Goal: Task Accomplishment & Management: Complete application form

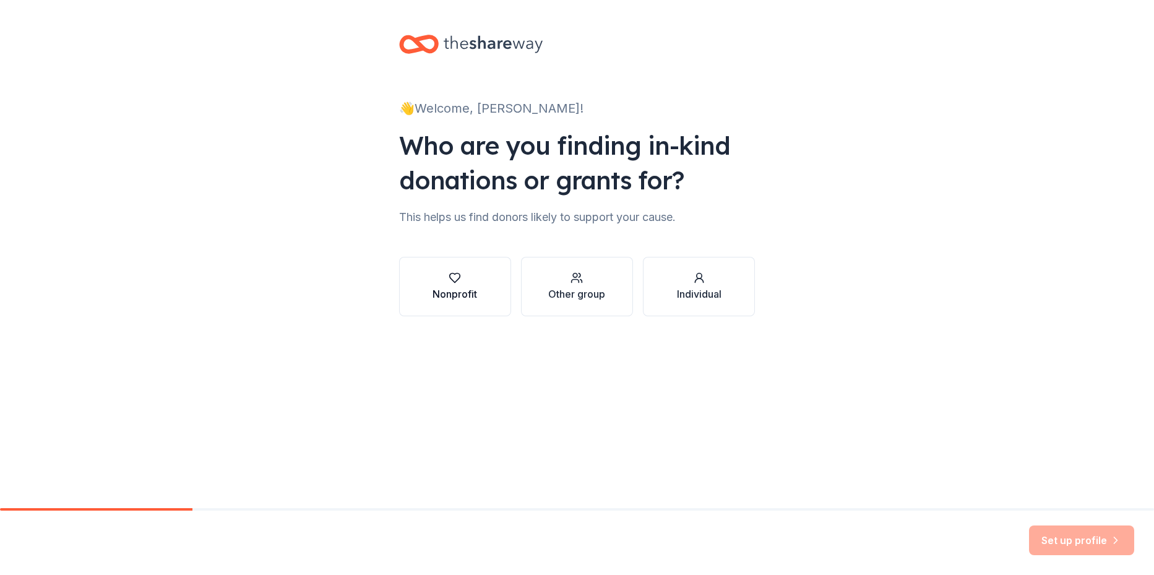
click at [462, 276] on div "button" at bounding box center [455, 278] width 45 height 12
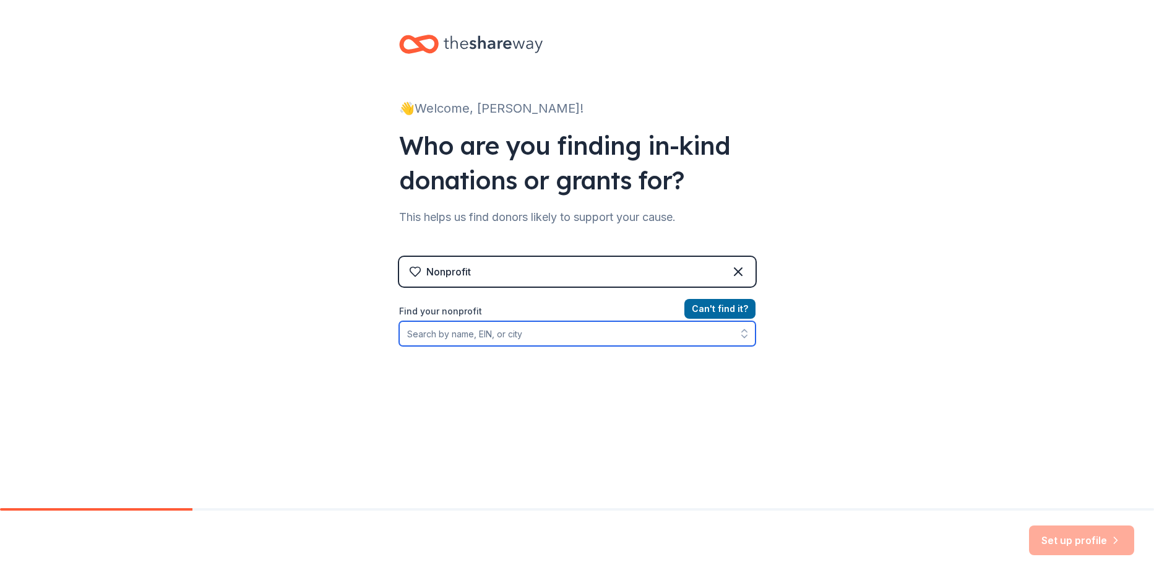
click at [533, 334] on input "Find your nonprofit" at bounding box center [577, 333] width 356 height 25
type input "art spark"
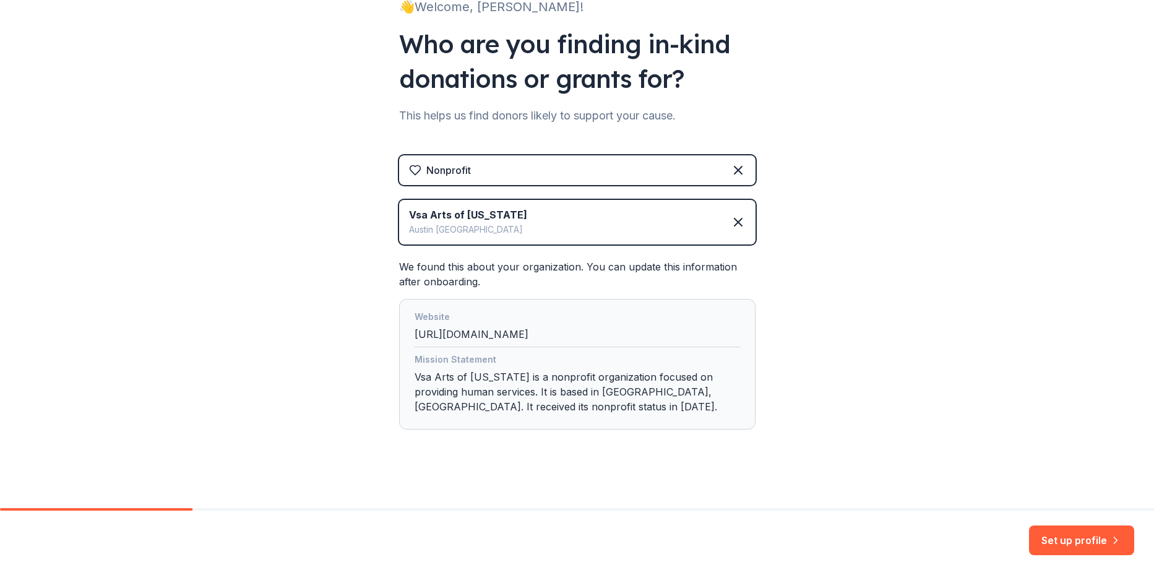
scroll to position [107, 0]
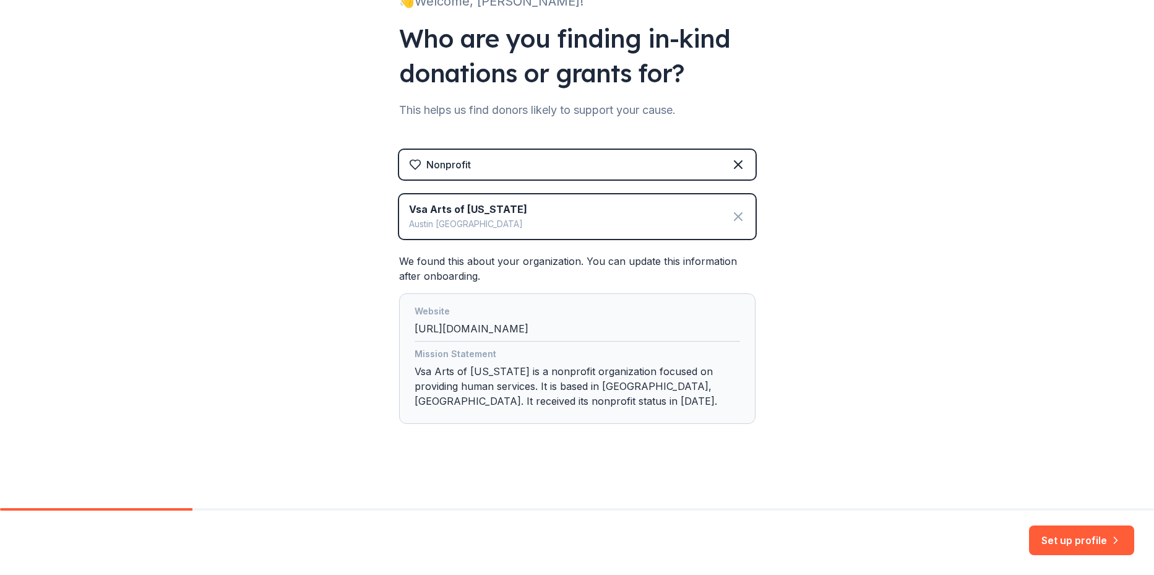
click at [735, 215] on icon at bounding box center [738, 216] width 7 height 7
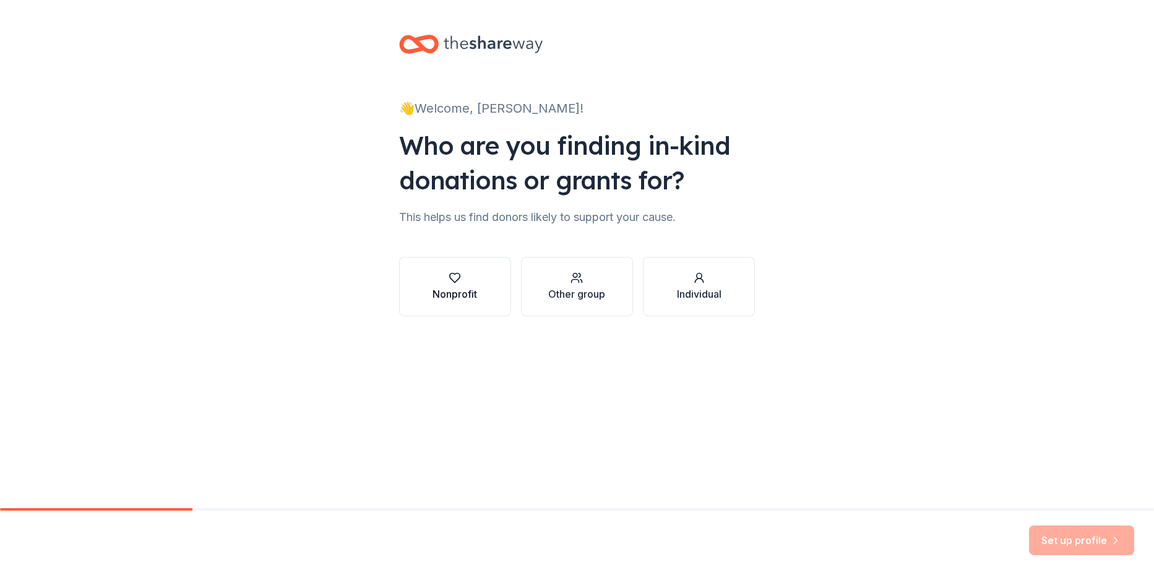
click at [489, 306] on button "Nonprofit" at bounding box center [455, 286] width 112 height 59
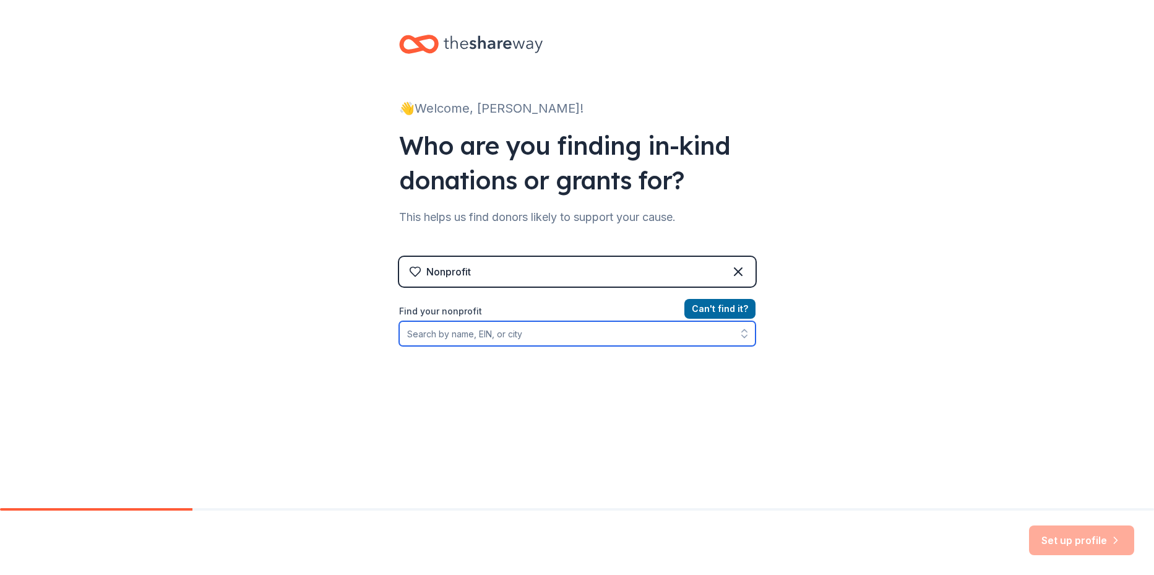
click at [465, 329] on input "Find your nonprofit" at bounding box center [577, 333] width 356 height 25
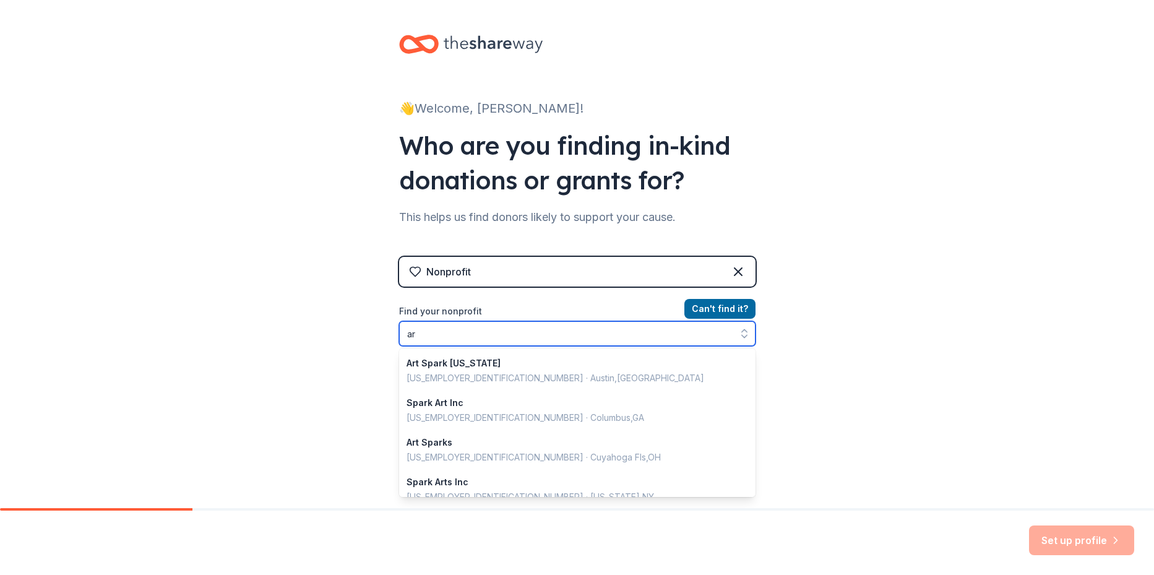
scroll to position [517, 0]
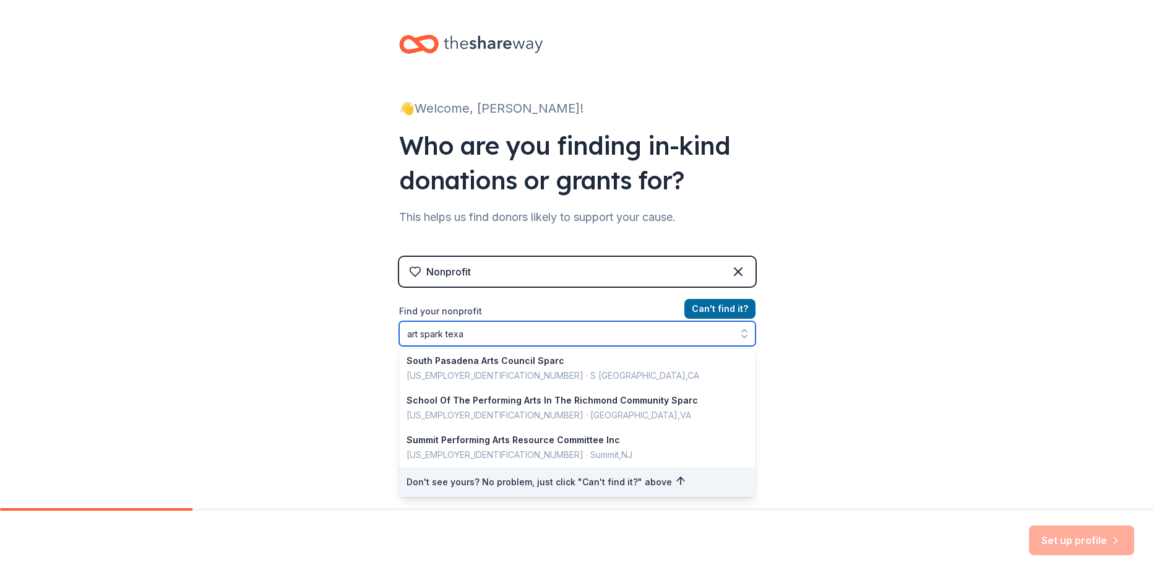
type input "art spark [US_STATE]"
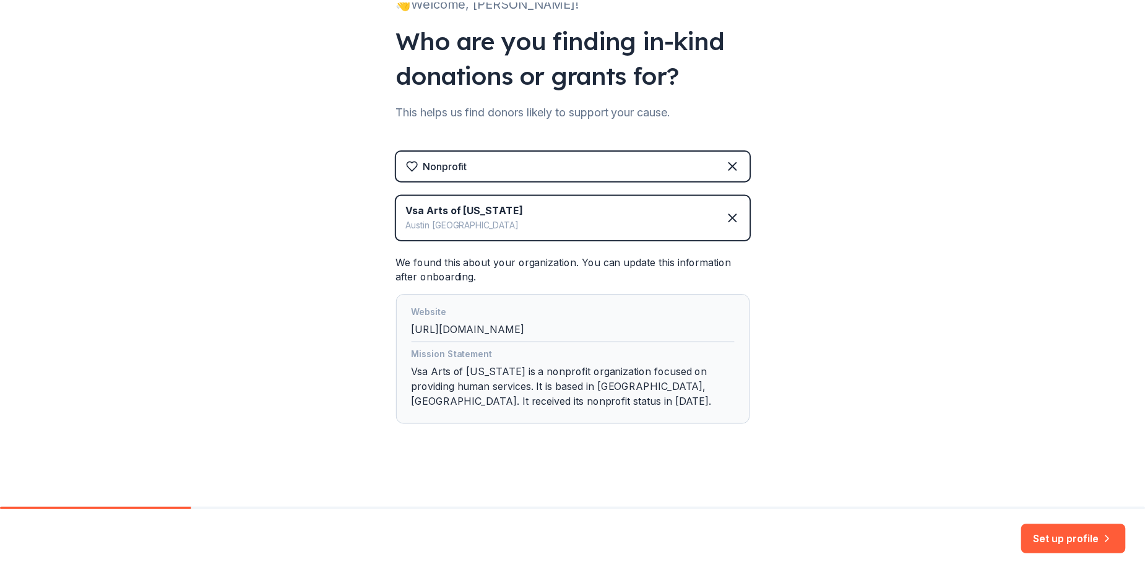
scroll to position [107, 0]
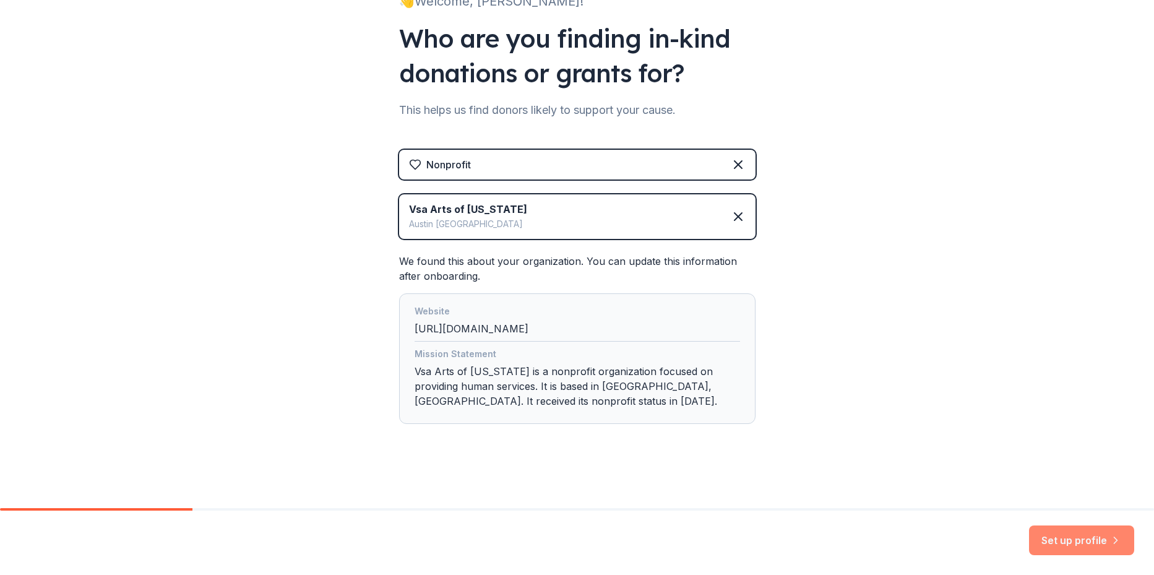
click at [1101, 540] on button "Set up profile" at bounding box center [1081, 540] width 105 height 30
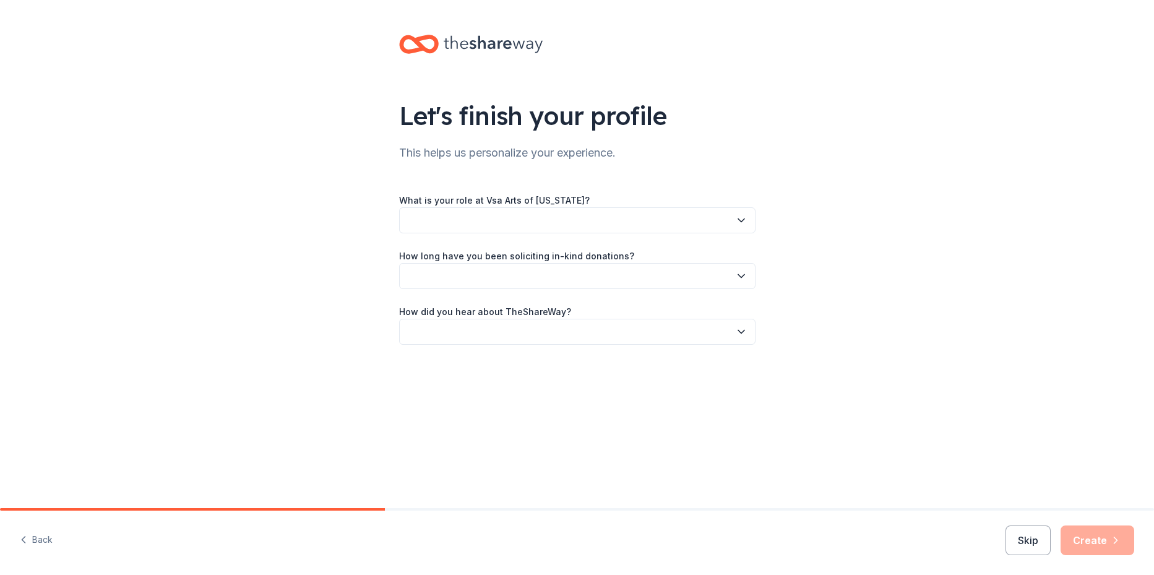
click at [637, 224] on button "button" at bounding box center [577, 220] width 356 height 26
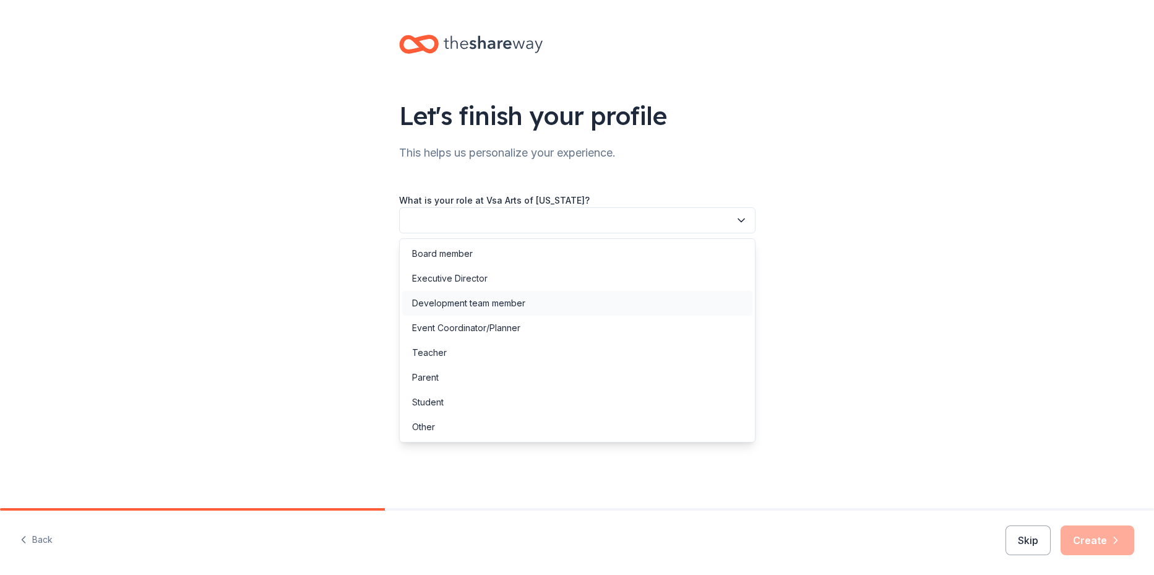
click at [447, 301] on div "Development team member" at bounding box center [468, 303] width 113 height 15
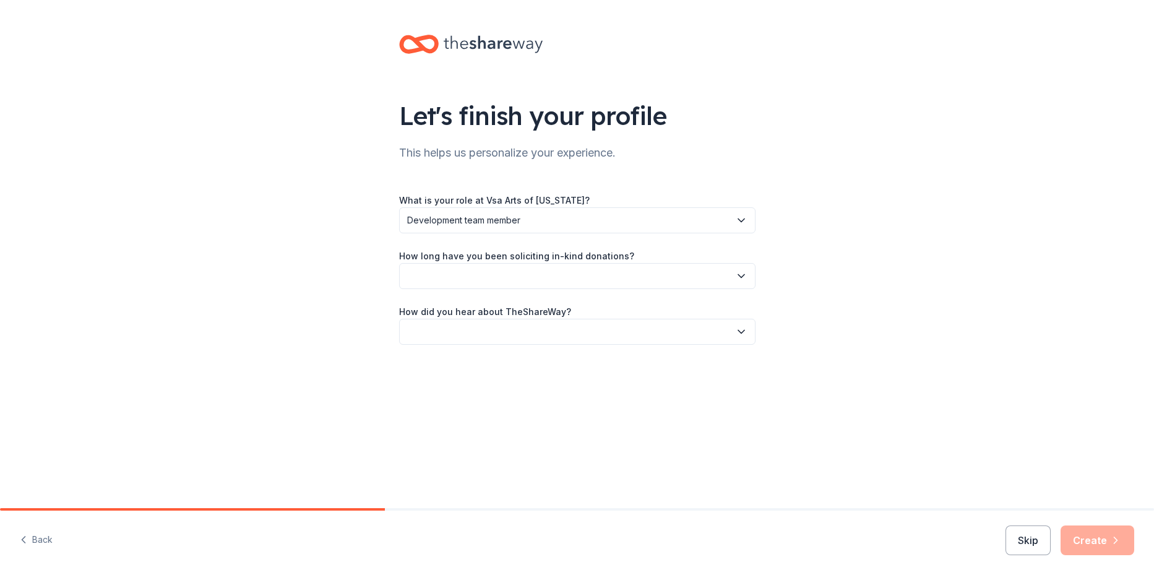
click at [486, 270] on button "button" at bounding box center [577, 276] width 356 height 26
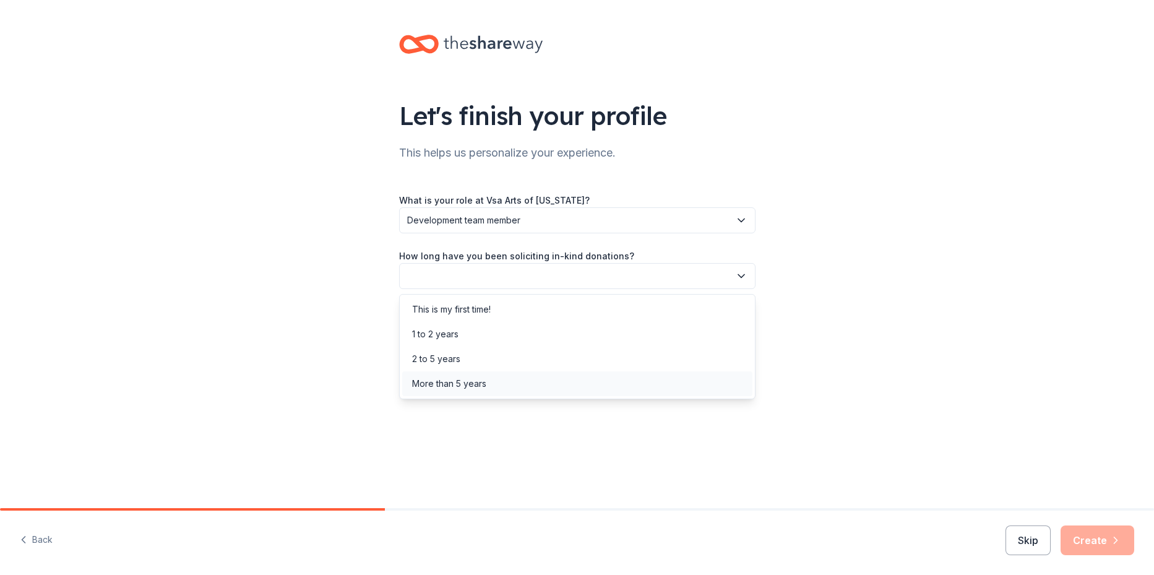
click at [462, 386] on div "More than 5 years" at bounding box center [449, 383] width 74 height 15
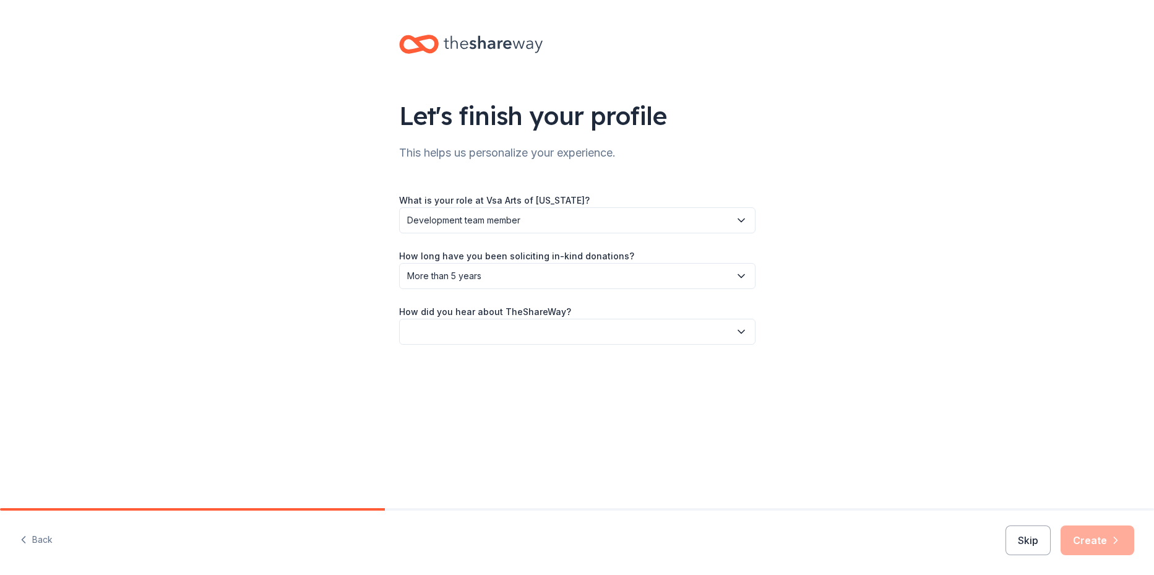
click at [486, 339] on button "button" at bounding box center [577, 332] width 356 height 26
click at [478, 368] on div "Friend or colleague" at bounding box center [452, 365] width 80 height 15
click at [1093, 538] on button "Create" at bounding box center [1098, 540] width 74 height 30
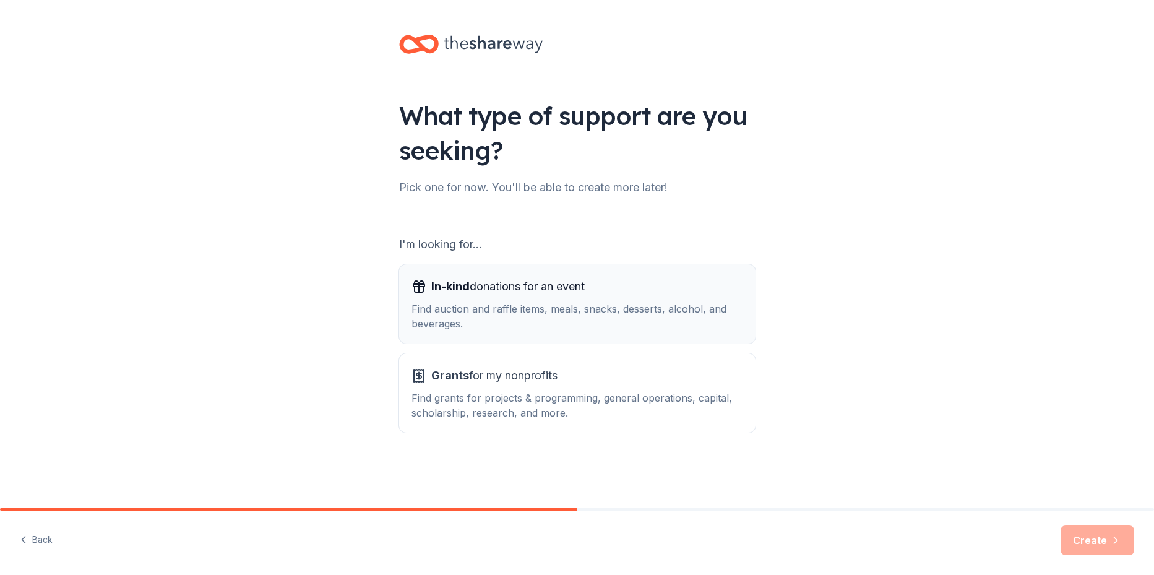
click at [599, 327] on div "Find auction and raffle items, meals, snacks, desserts, alcohol, and beverages." at bounding box center [578, 316] width 332 height 30
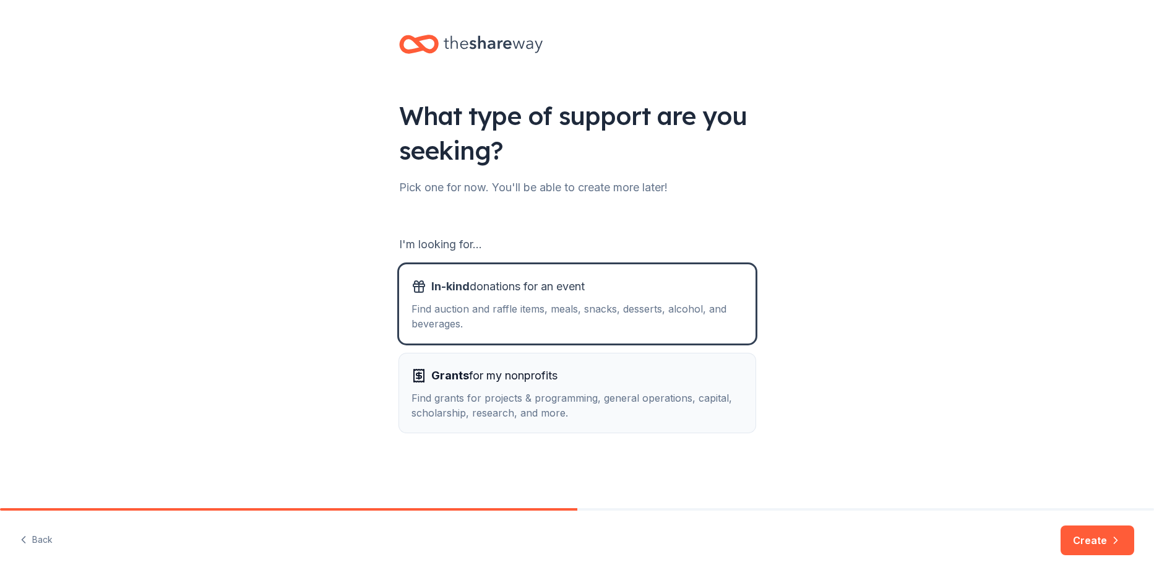
click at [653, 393] on div "Find grants for projects & programming, general operations, capital, scholarshi…" at bounding box center [578, 405] width 332 height 30
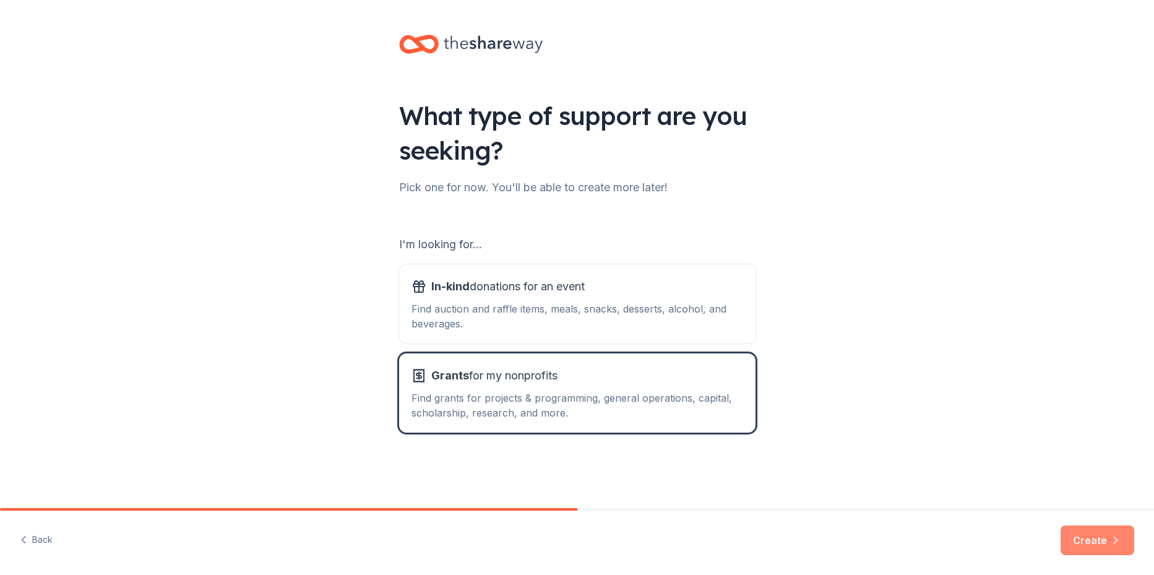
click at [1098, 540] on button "Create" at bounding box center [1098, 540] width 74 height 30
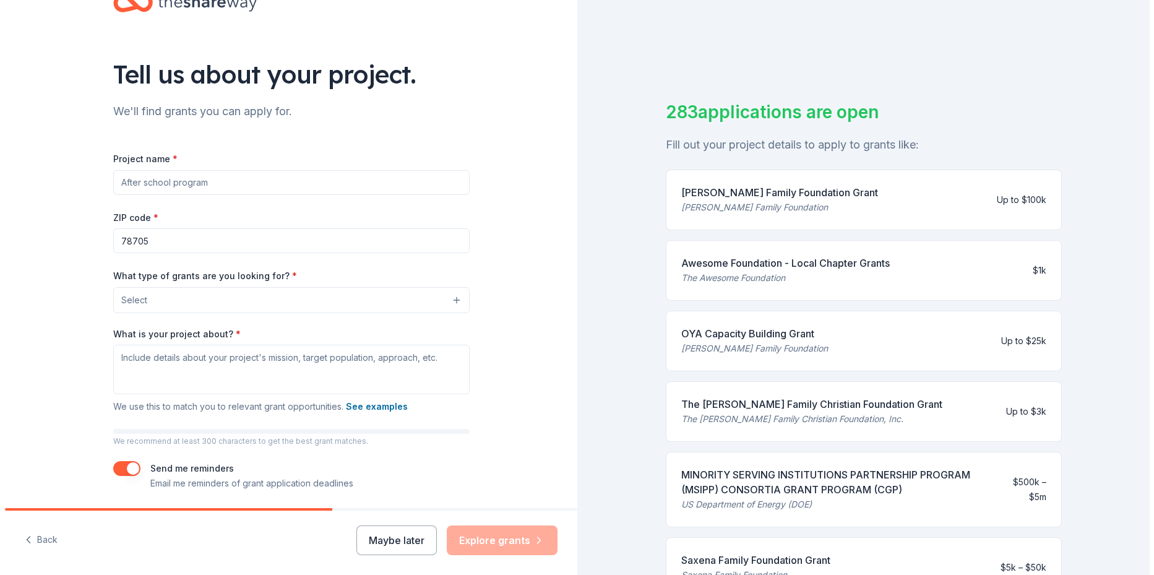
scroll to position [84, 0]
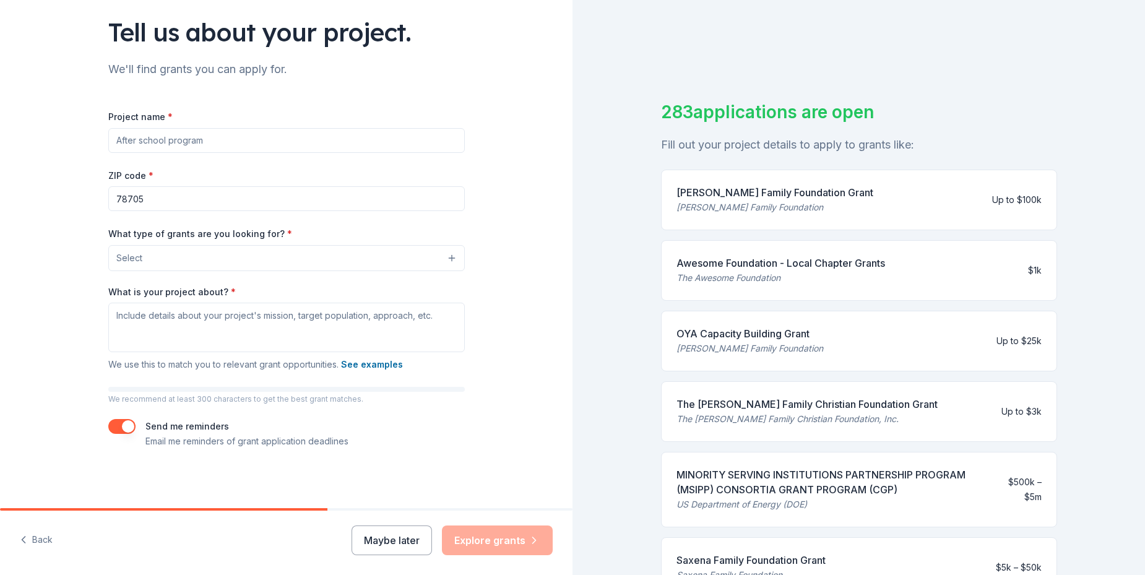
click at [246, 248] on button "Select" at bounding box center [286, 258] width 356 height 26
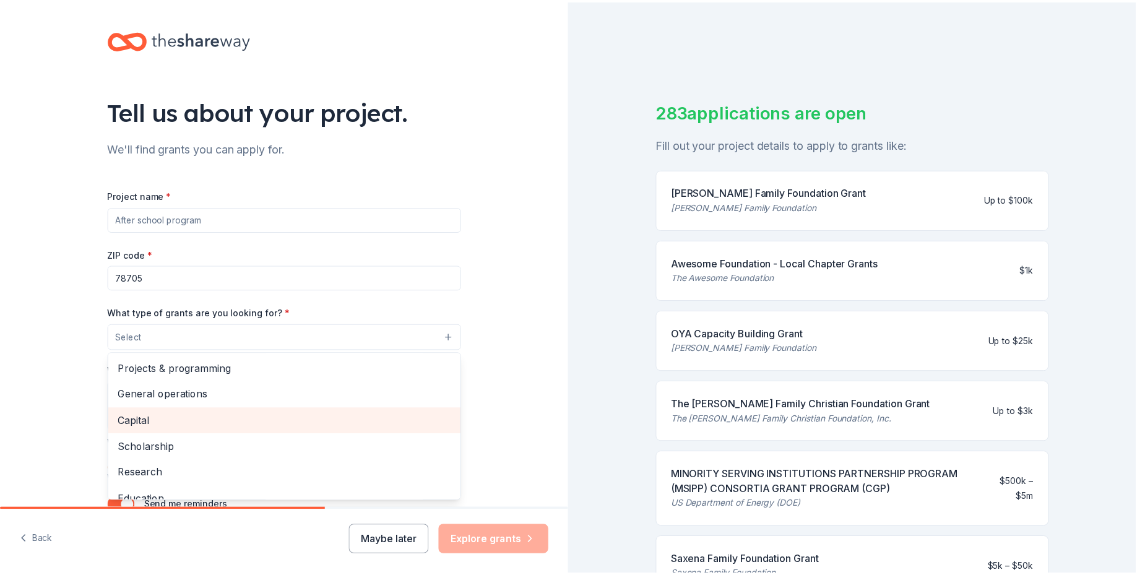
scroll to position [0, 0]
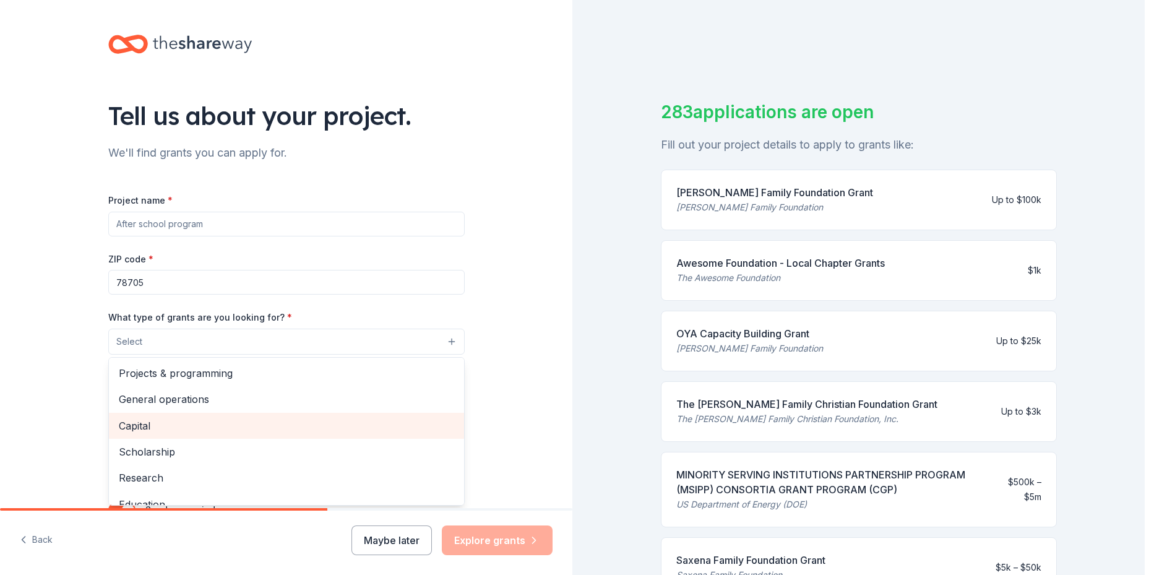
drag, startPoint x: 99, startPoint y: 100, endPoint x: 311, endPoint y: 164, distance: 221.6
click at [311, 164] on div "Tell us about your project. We'll find grants you can apply for. Project name *…" at bounding box center [286, 296] width 396 height 592
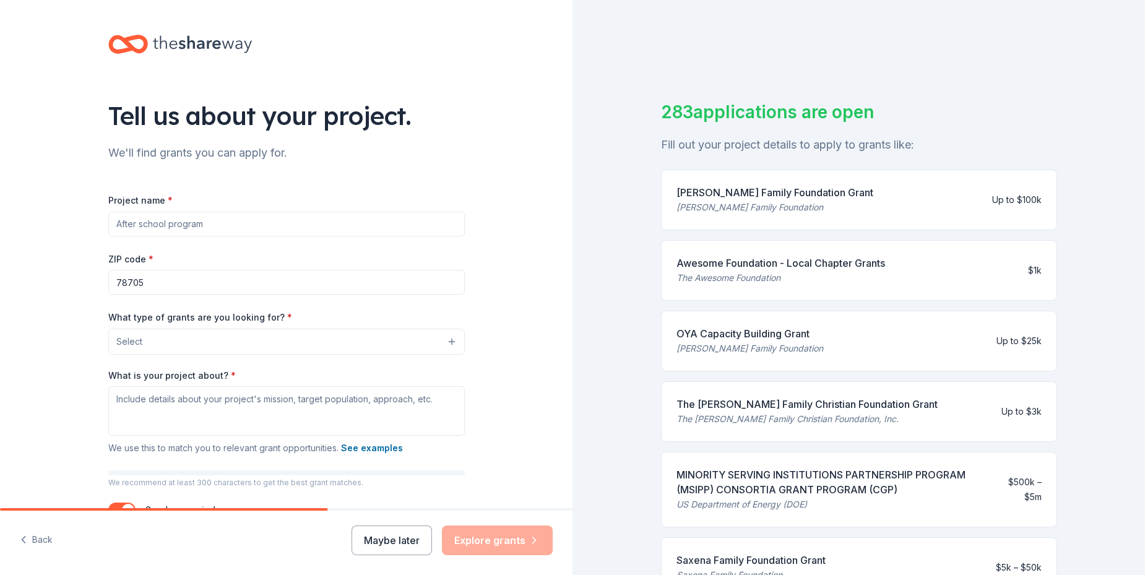
click at [209, 227] on input "Project name *" at bounding box center [286, 224] width 356 height 25
type input "Artist of the Year Awards"
click at [77, 360] on div "Tell us about your project. We'll find grants you can apply for. Project name *…" at bounding box center [286, 296] width 572 height 592
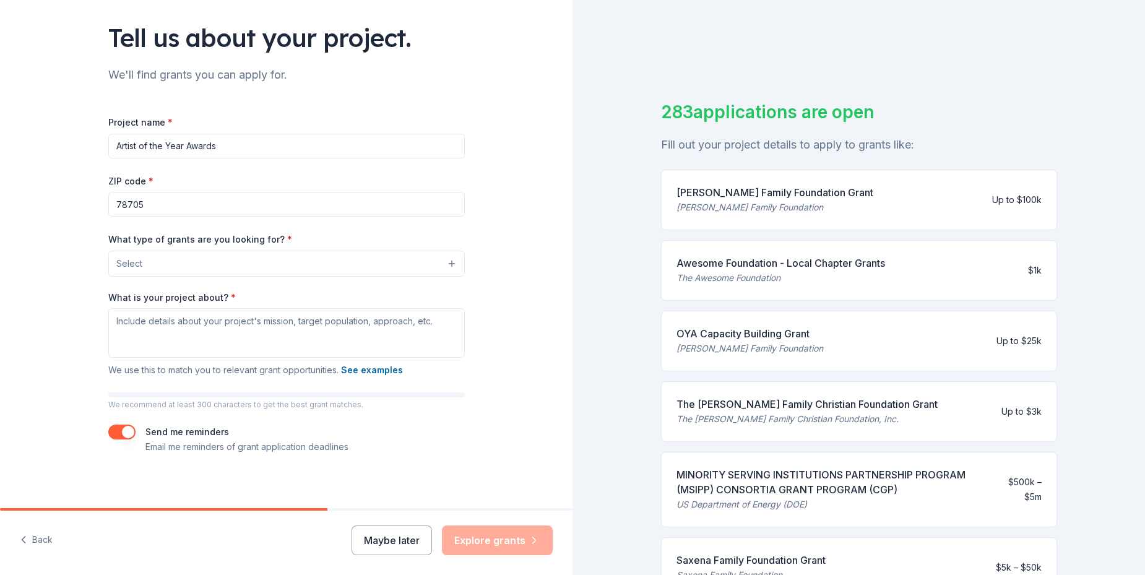
scroll to position [84, 0]
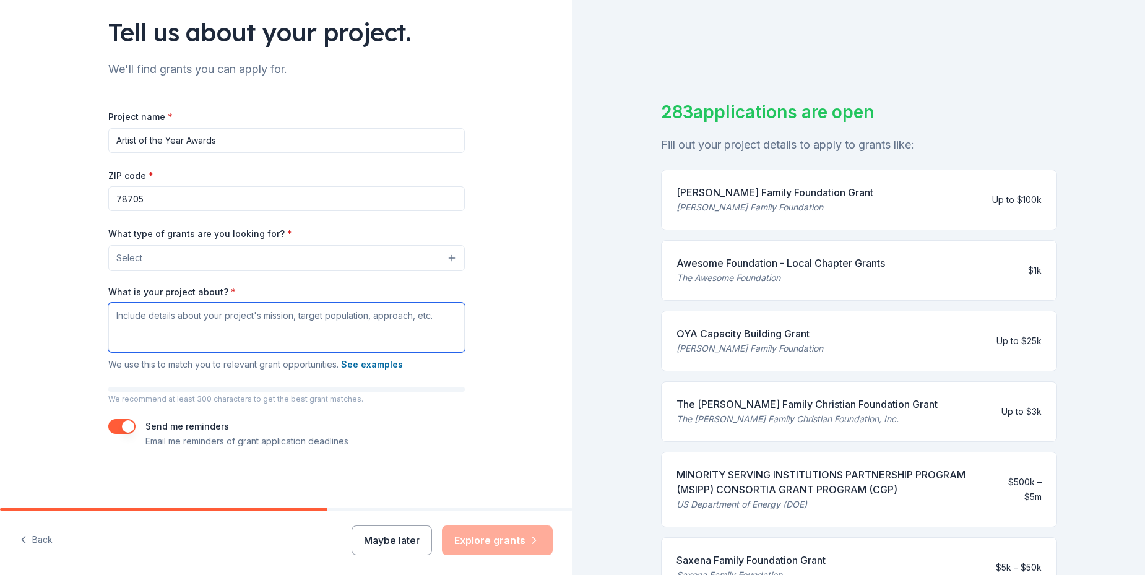
click at [157, 331] on textarea "What is your project about? *" at bounding box center [286, 328] width 356 height 50
paste textarea "Centering Artists with Disabilities Art Spark [US_STATE] annually honors artist…"
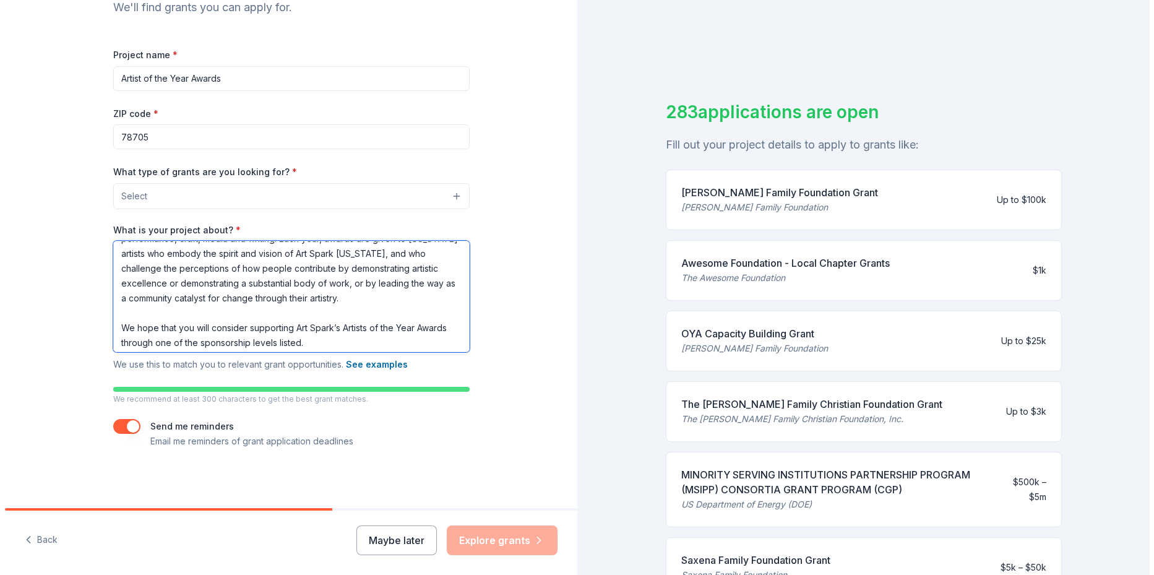
scroll to position [0, 0]
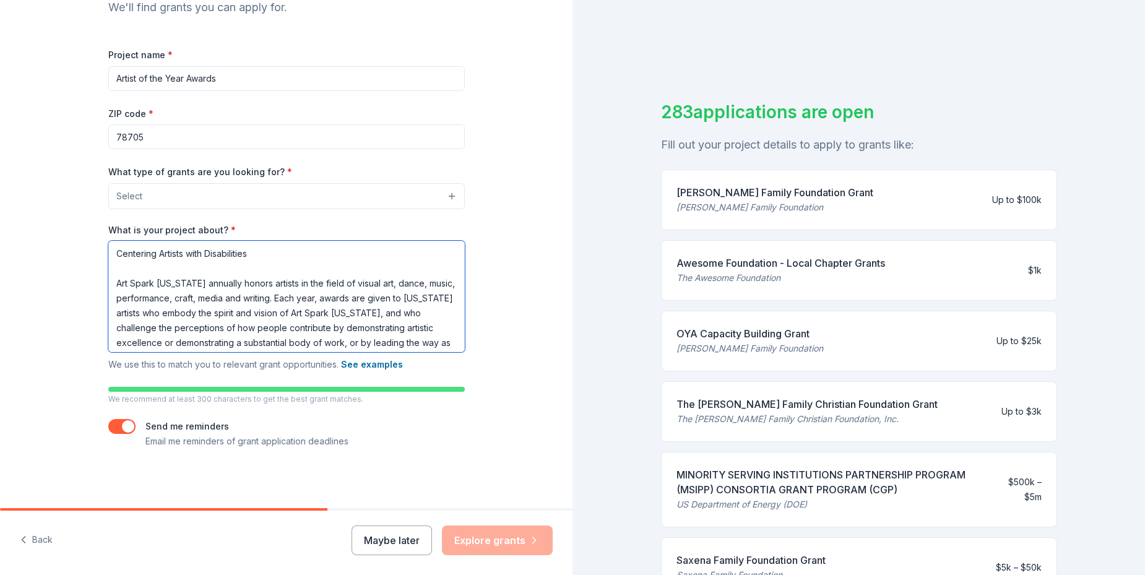
type textarea "Centering Artists with Disabilities Art Spark [US_STATE] annually honors artist…"
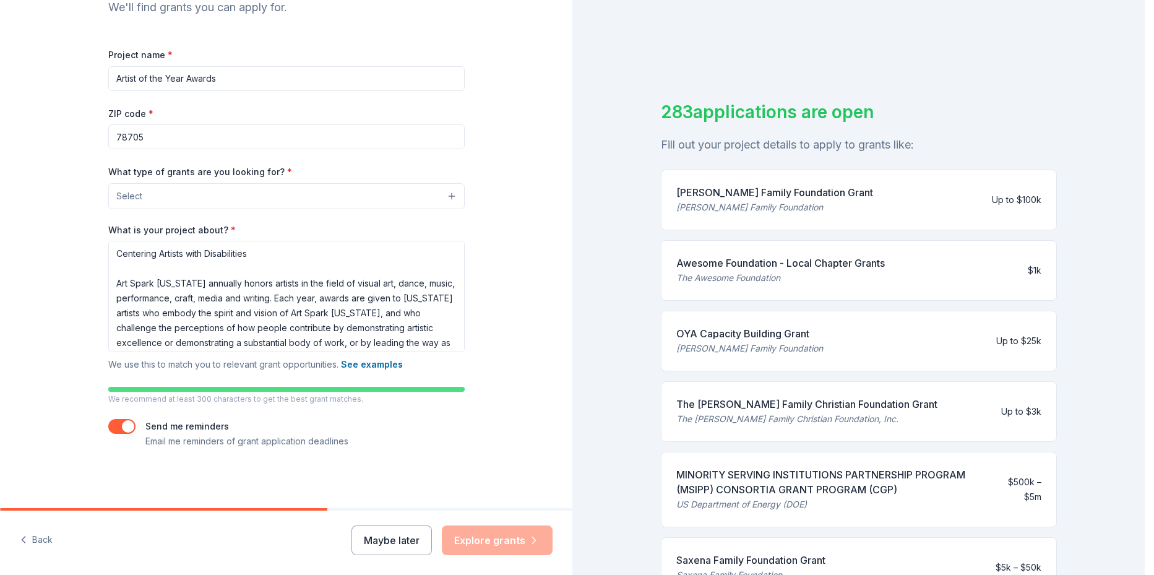
click at [234, 202] on button "Select" at bounding box center [286, 196] width 356 height 26
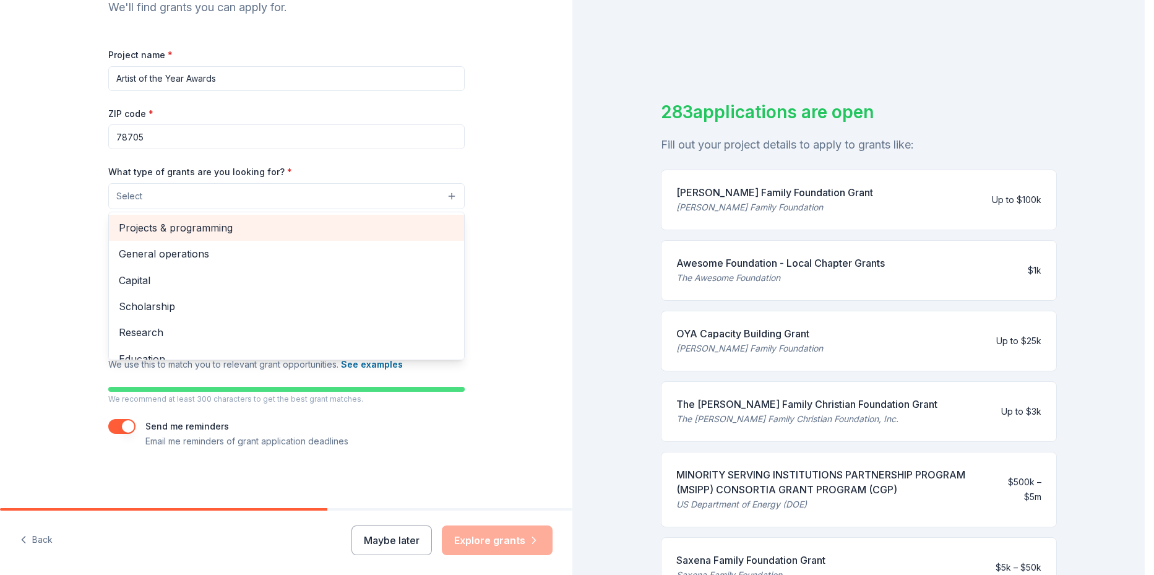
click at [230, 223] on span "Projects & programming" at bounding box center [286, 228] width 335 height 16
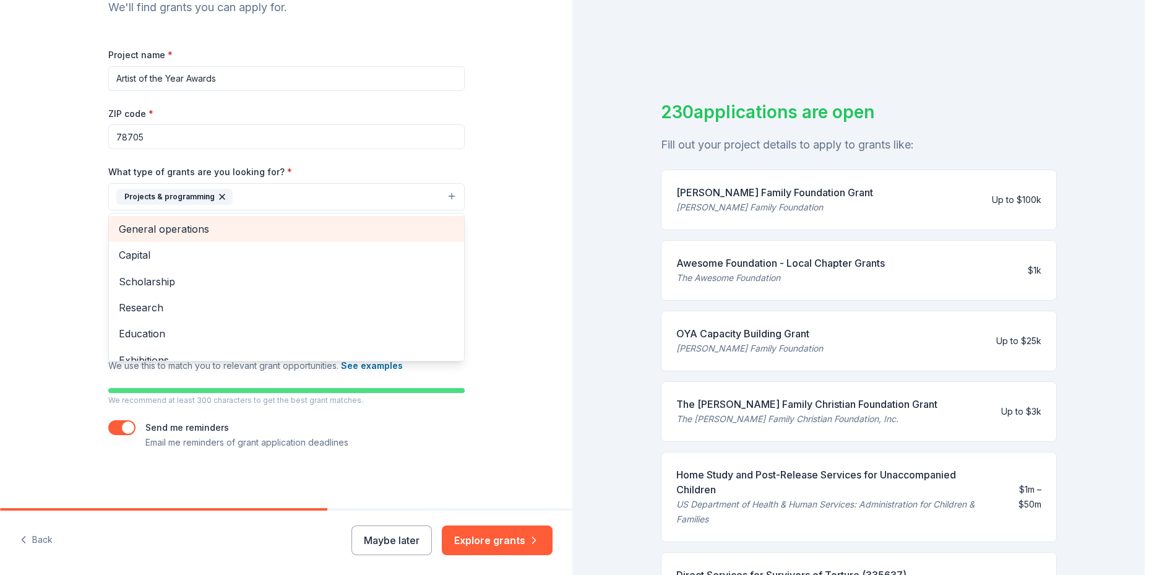
click at [325, 233] on span "General operations" at bounding box center [286, 229] width 335 height 16
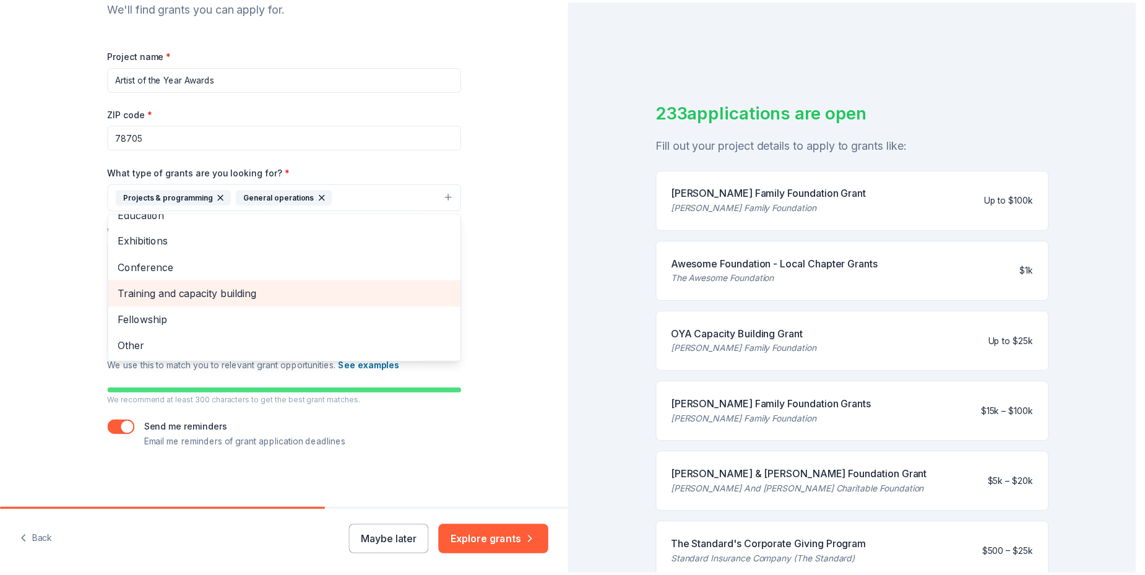
scroll to position [147, 0]
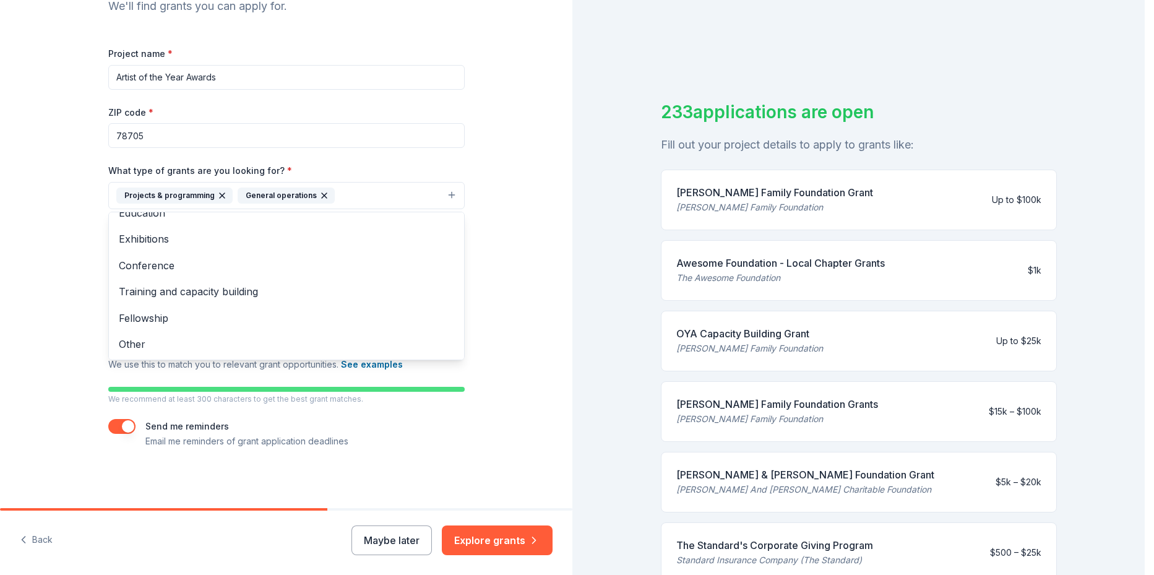
click at [528, 307] on div "Tell us about your project. We'll find grants you can apply for. Project name *…" at bounding box center [286, 180] width 572 height 655
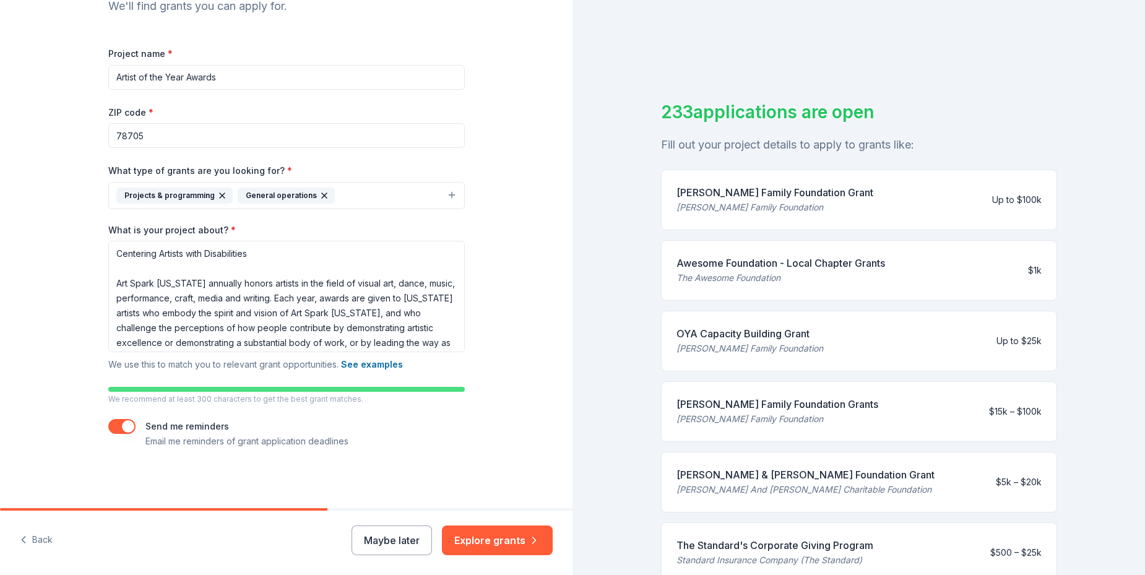
click at [476, 537] on button "Explore grants" at bounding box center [497, 540] width 111 height 30
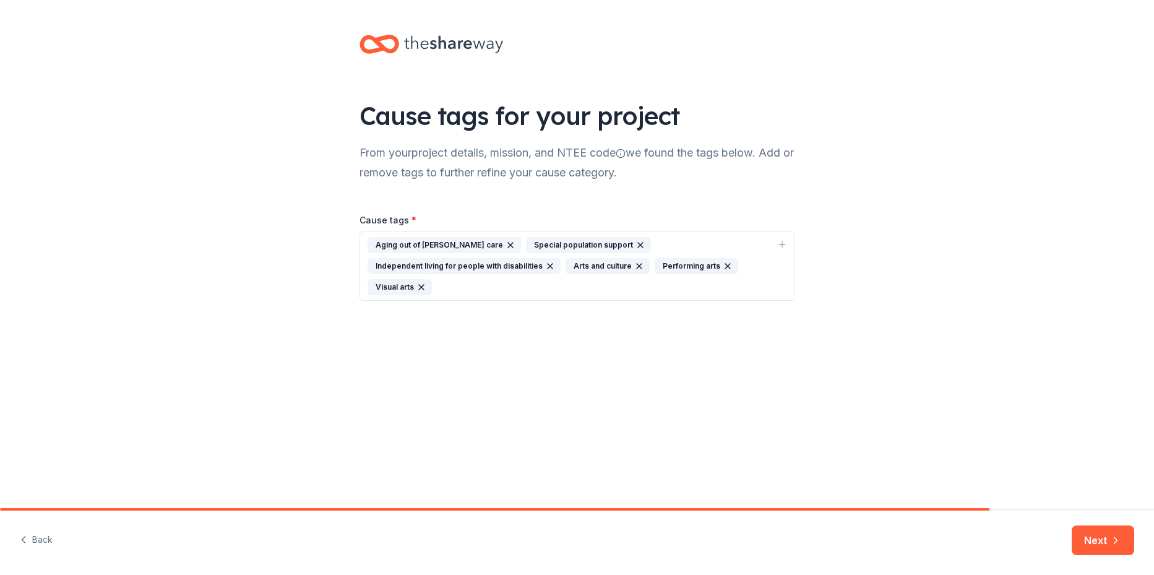
click at [506, 245] on icon "button" at bounding box center [511, 245] width 10 height 10
click at [614, 265] on div "Special population support Independent living for people with disabilities Arts…" at bounding box center [570, 255] width 405 height 37
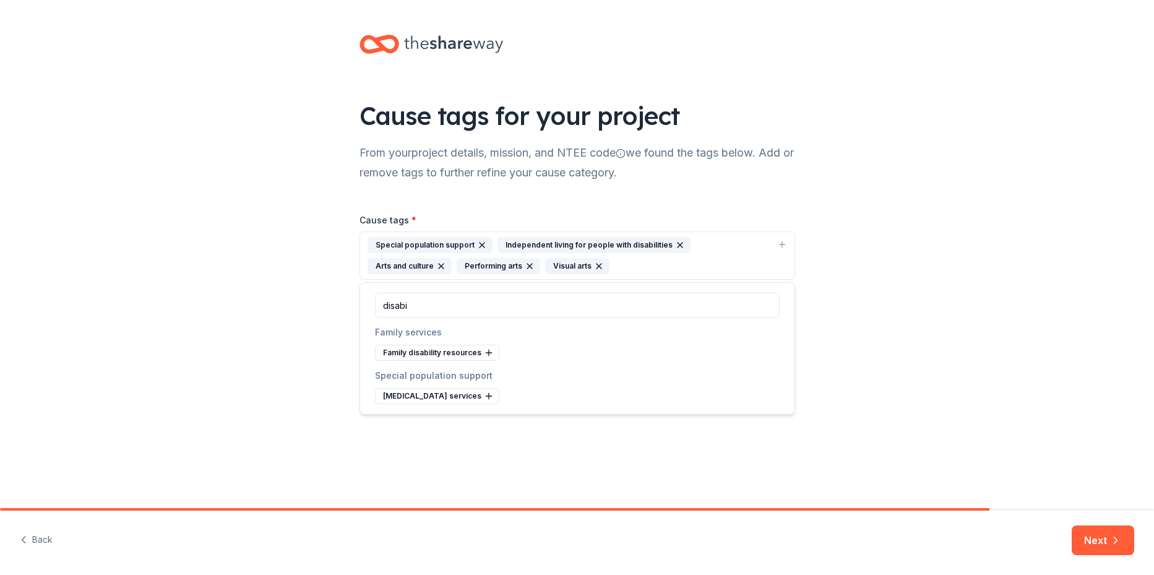
type input "disabil"
drag, startPoint x: 413, startPoint y: 306, endPoint x: 379, endPoint y: 306, distance: 33.4
click at [379, 306] on input "disabil" at bounding box center [577, 305] width 405 height 25
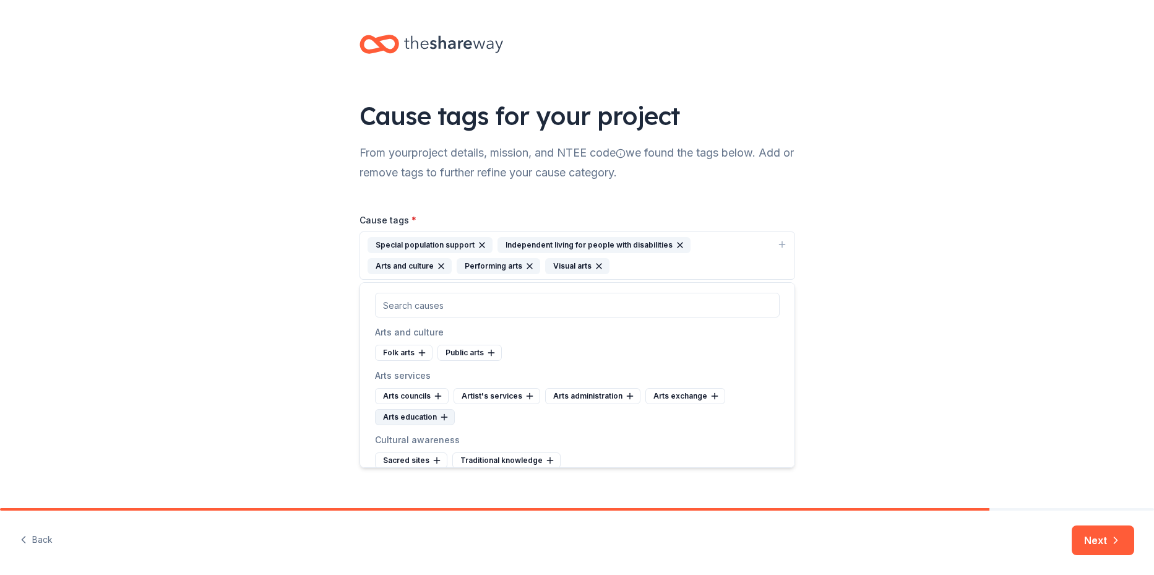
click at [434, 413] on div "Arts education" at bounding box center [415, 417] width 80 height 16
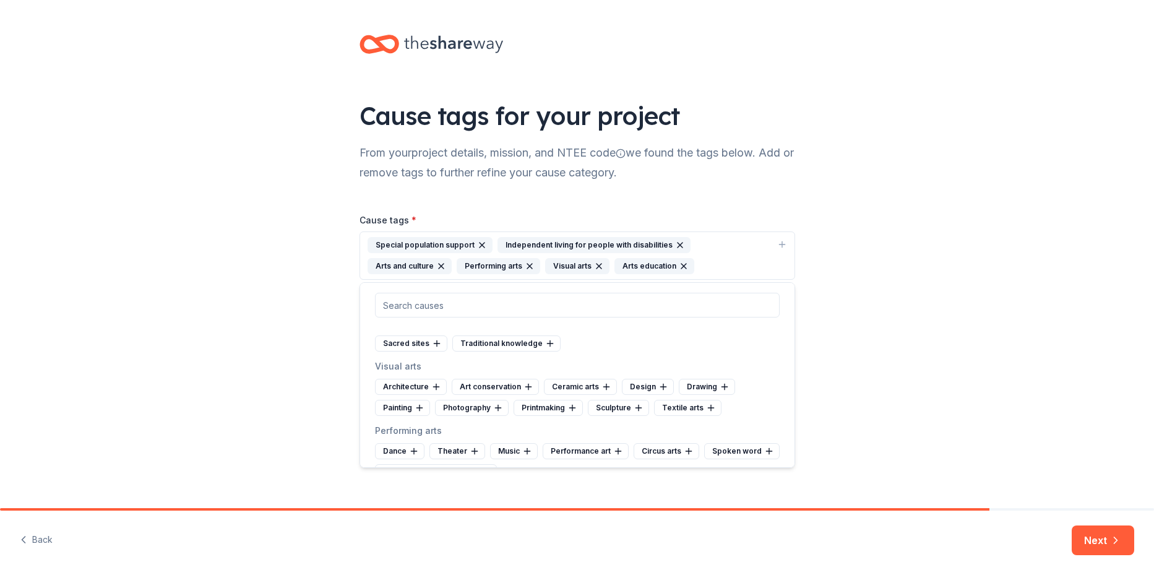
scroll to position [124, 0]
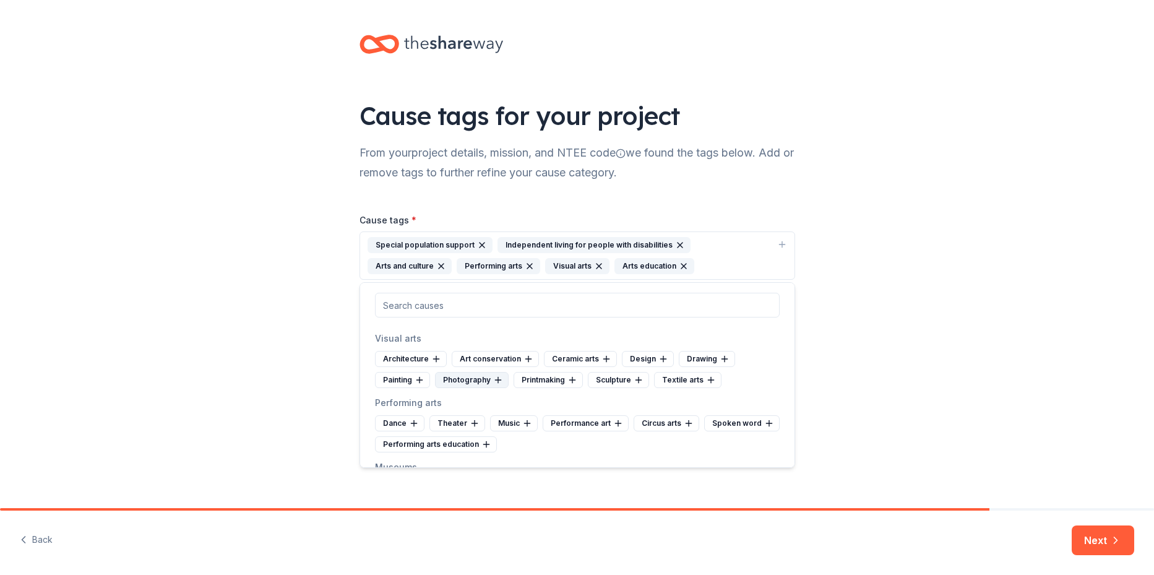
click at [469, 378] on div "Photography" at bounding box center [472, 380] width 74 height 16
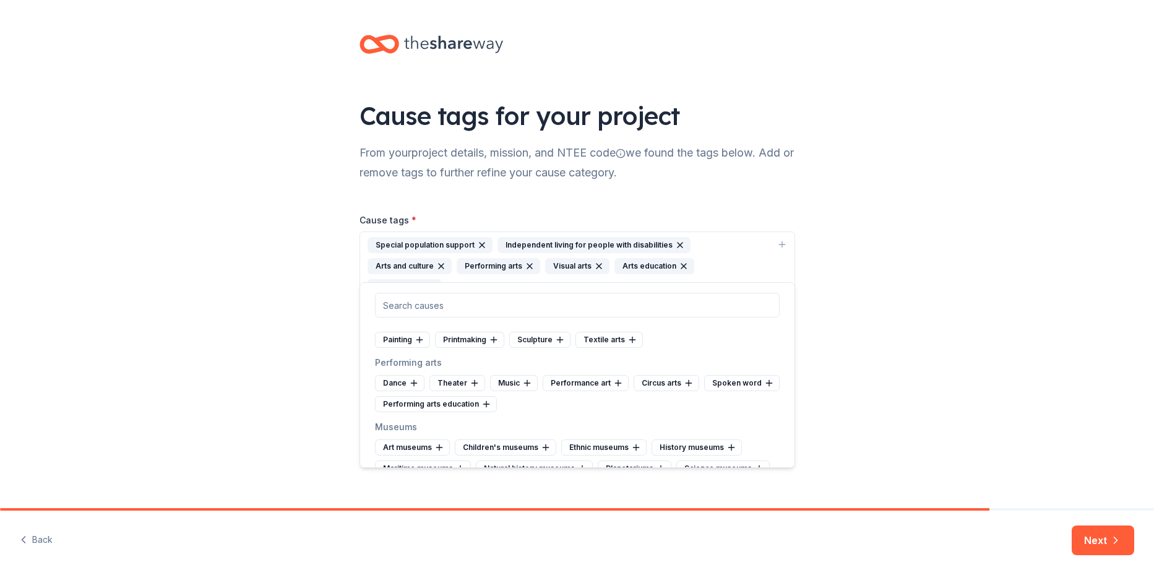
scroll to position [186, 0]
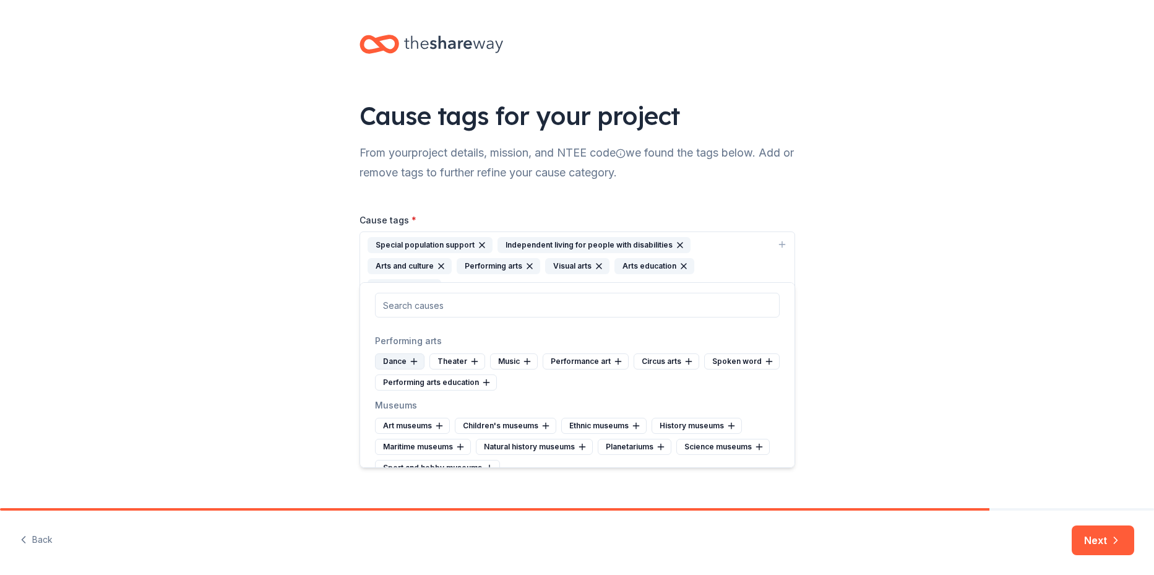
click at [399, 356] on div "Dance" at bounding box center [400, 361] width 50 height 16
click at [674, 362] on div "Spoken word" at bounding box center [687, 361] width 75 height 16
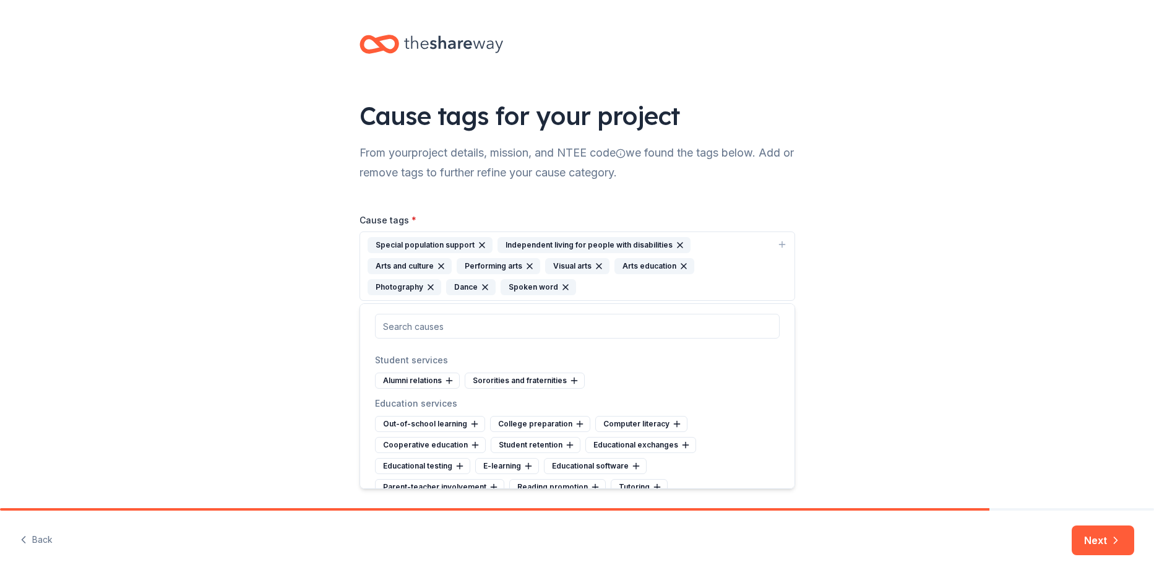
scroll to position [804, 0]
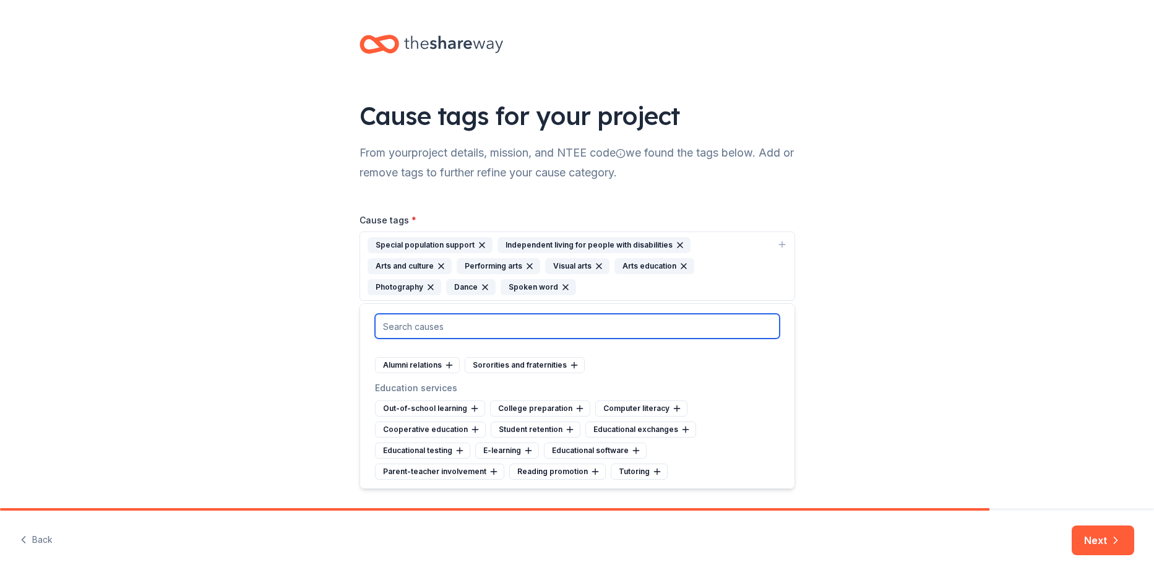
click at [473, 330] on input "text" at bounding box center [577, 326] width 405 height 25
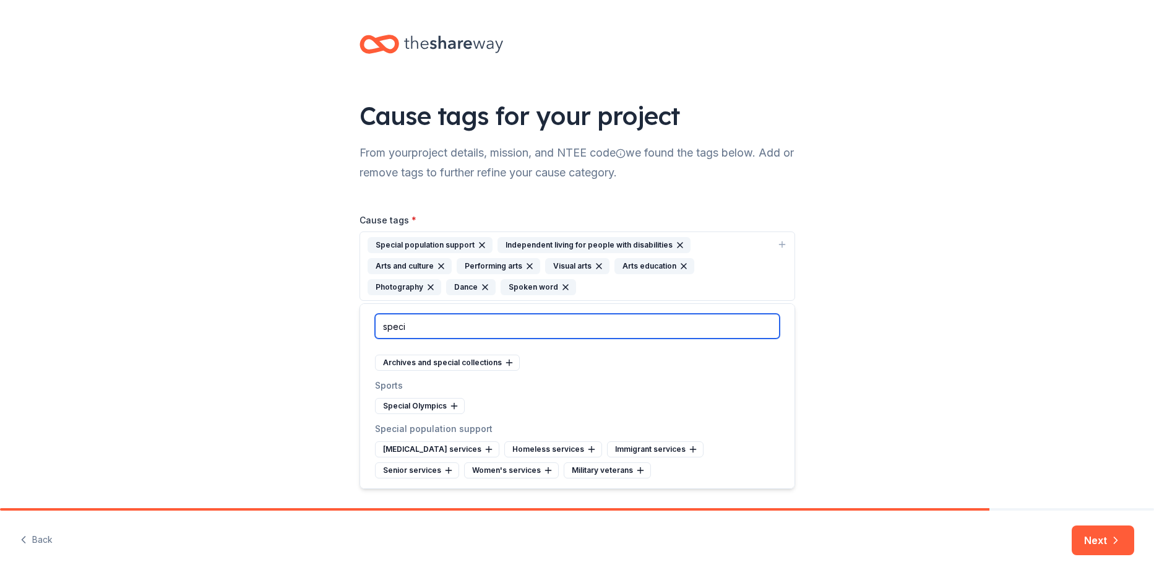
scroll to position [182, 0]
type input "special"
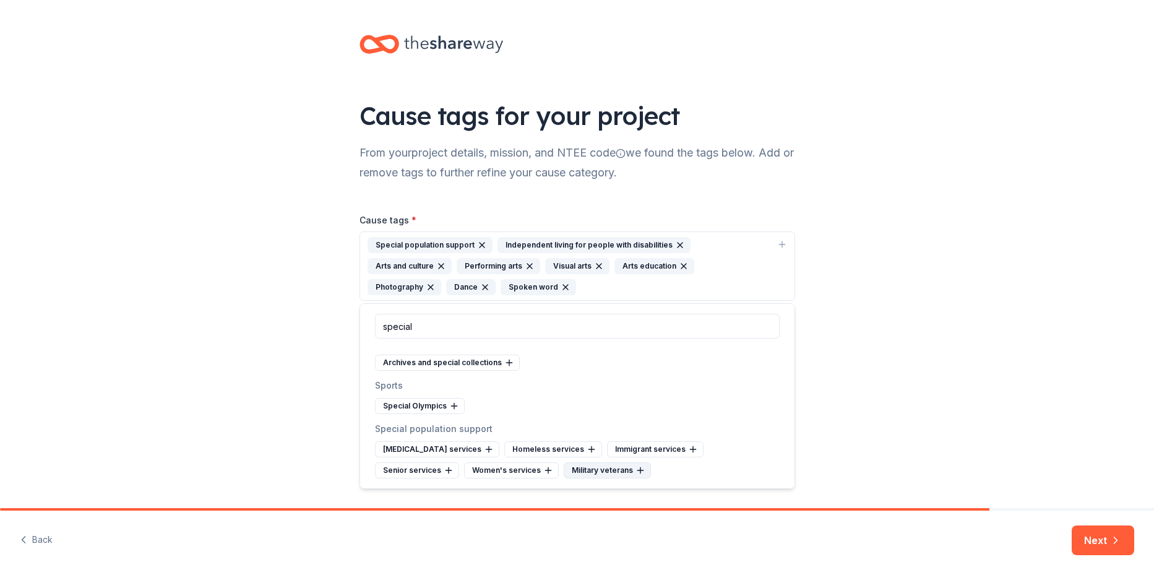
click at [636, 469] on icon at bounding box center [641, 470] width 10 height 10
click at [530, 468] on div "Women's services" at bounding box center [511, 470] width 95 height 16
click at [436, 473] on div "Senior services" at bounding box center [417, 470] width 84 height 16
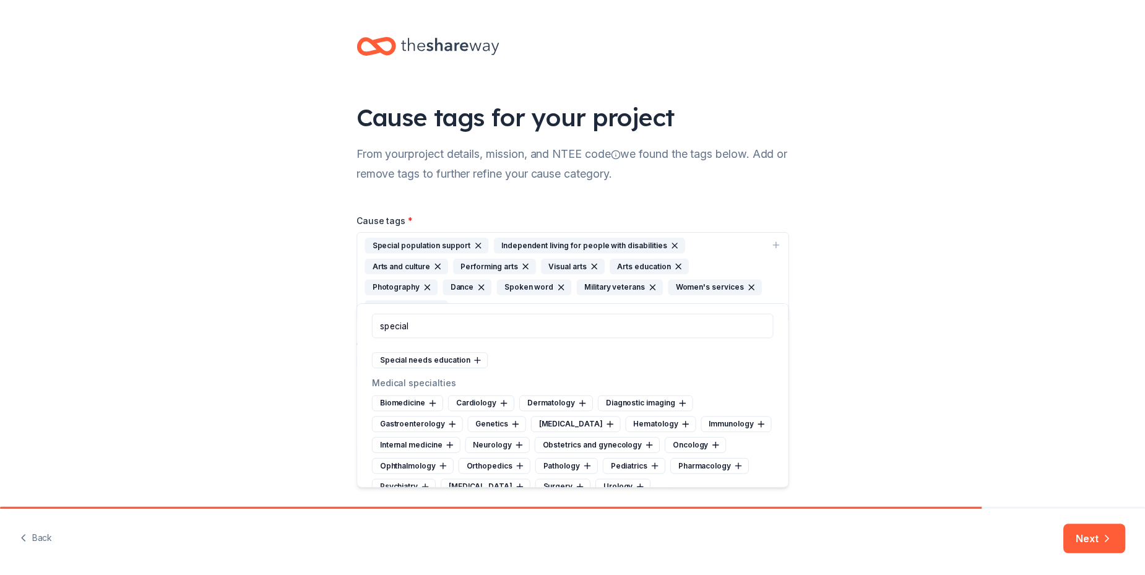
scroll to position [0, 0]
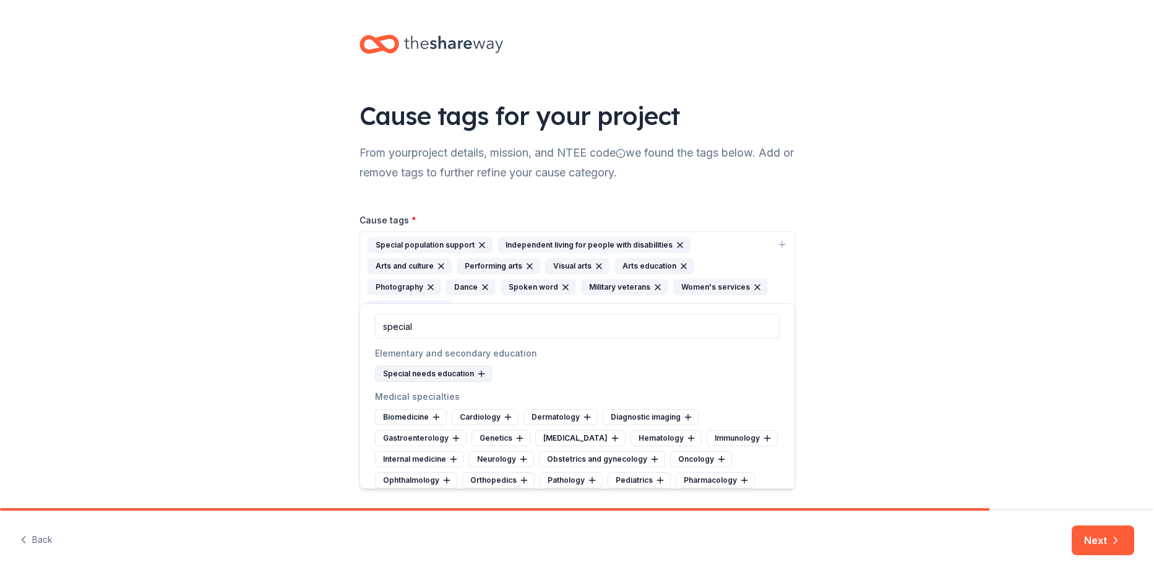
click at [460, 369] on div "Special needs education" at bounding box center [433, 374] width 117 height 16
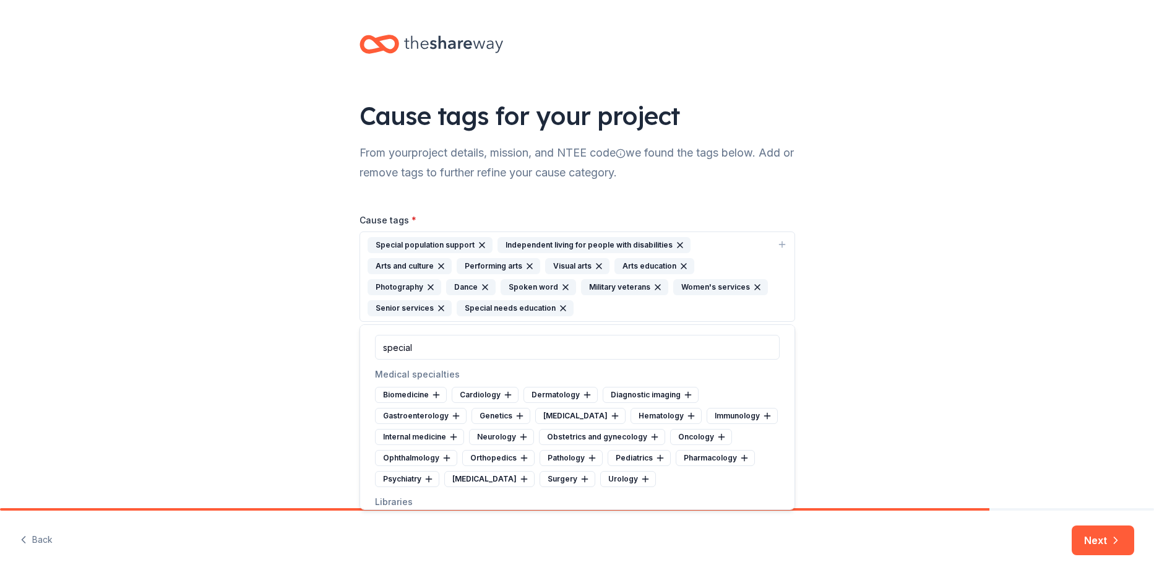
click at [924, 315] on div "Cause tags for your project From your project details, mission, and NTEE code w…" at bounding box center [577, 214] width 1154 height 429
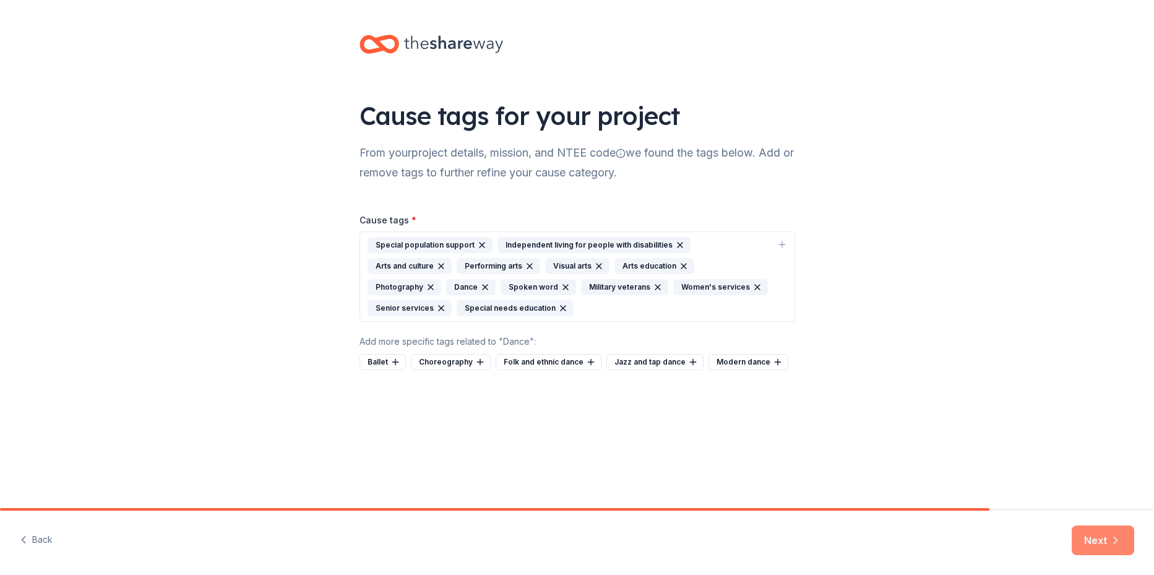
click at [1120, 541] on icon "button" at bounding box center [1116, 540] width 12 height 12
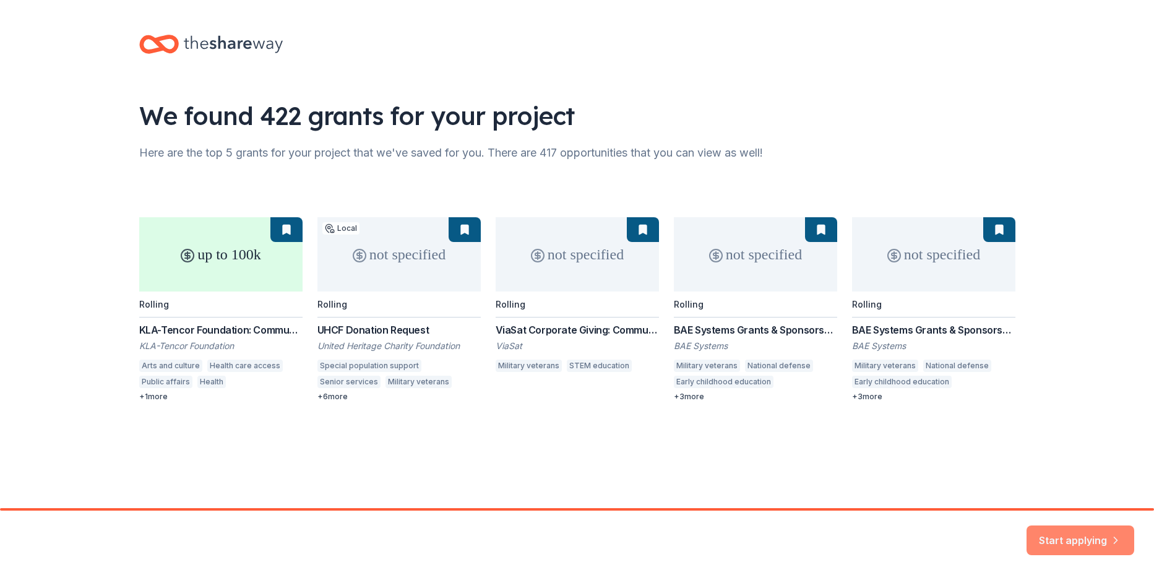
click at [1071, 538] on button "Start applying" at bounding box center [1081, 533] width 108 height 30
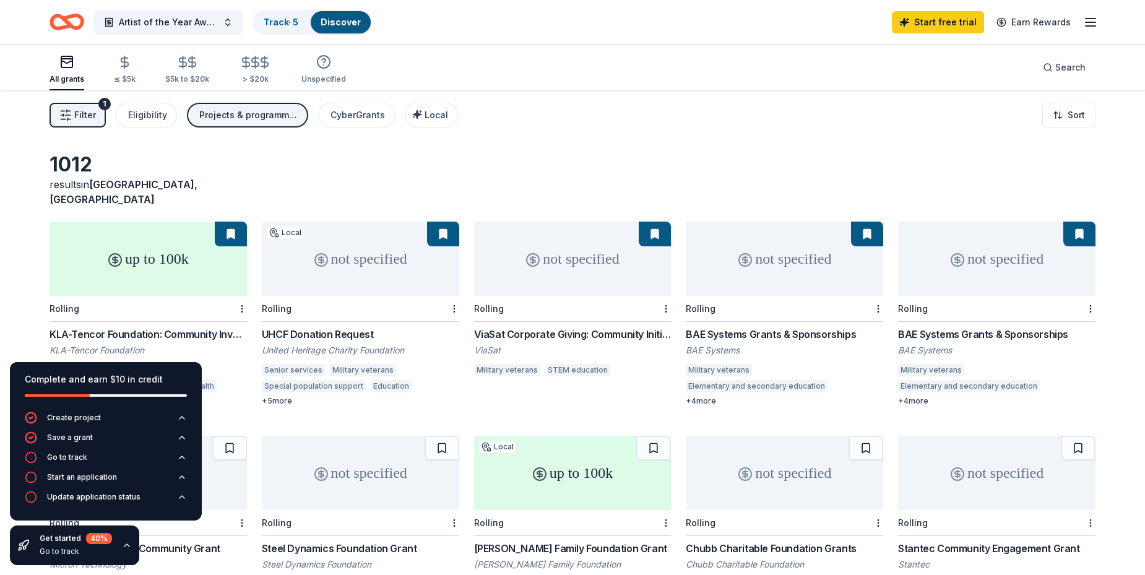
click at [1091, 19] on line "button" at bounding box center [1090, 19] width 10 height 0
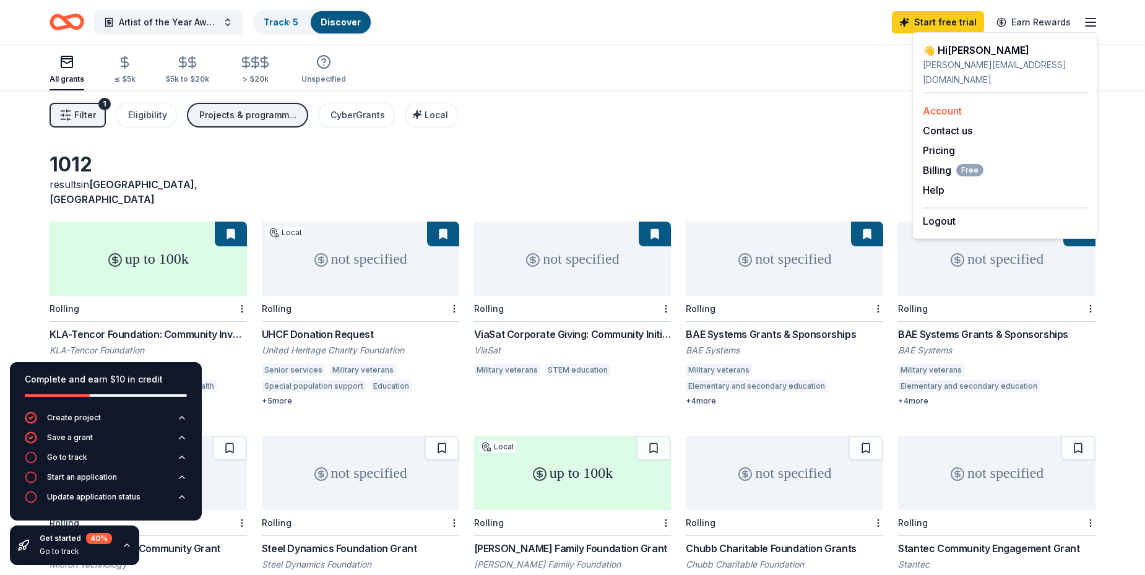
click at [947, 105] on link "Account" at bounding box center [942, 111] width 39 height 12
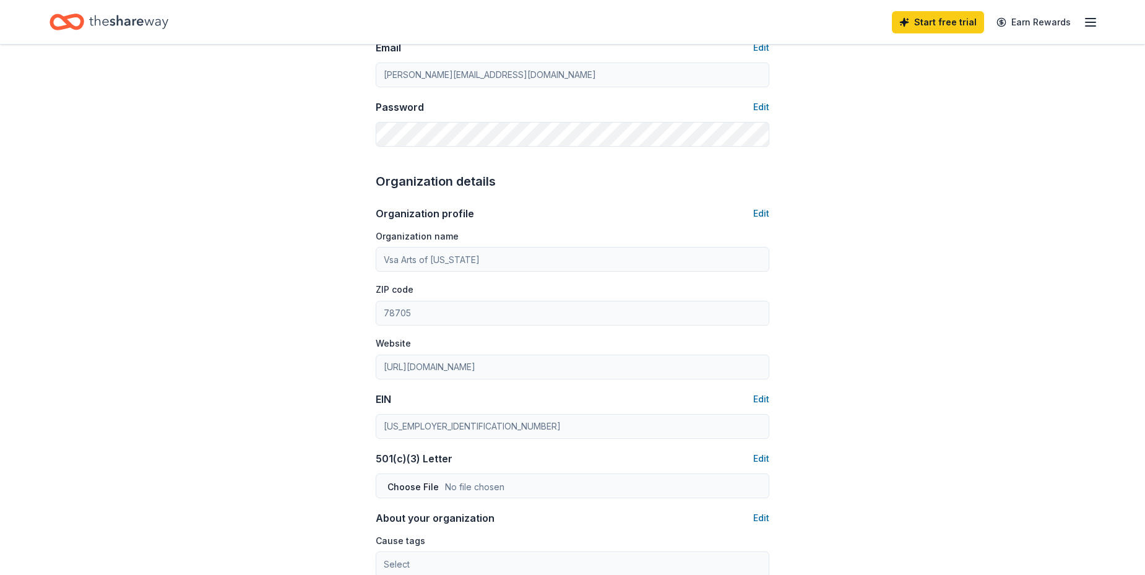
scroll to position [371, 0]
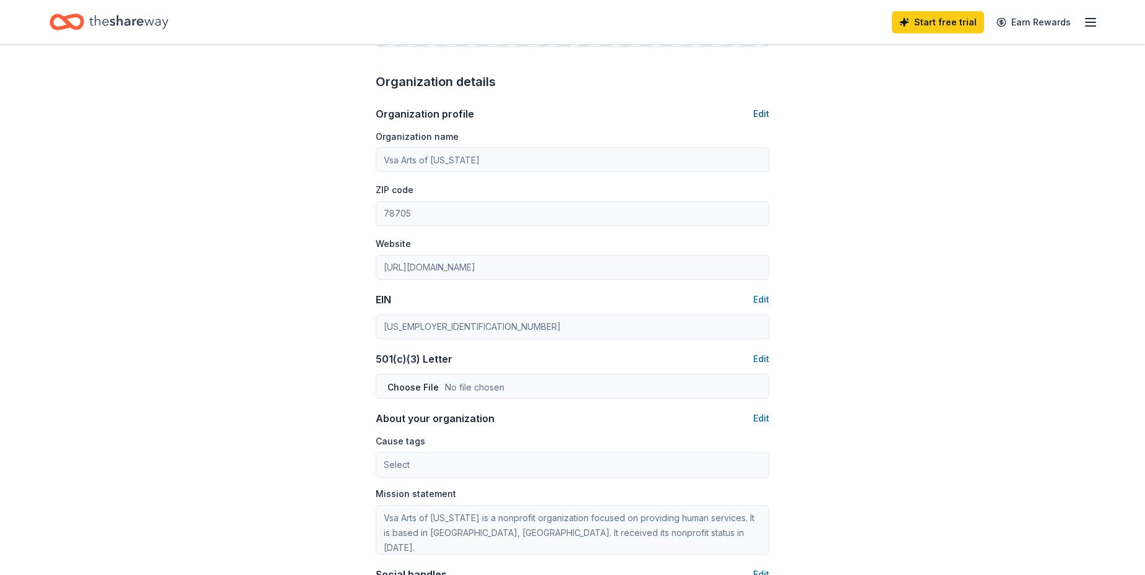
click at [760, 110] on button "Edit" at bounding box center [761, 113] width 16 height 15
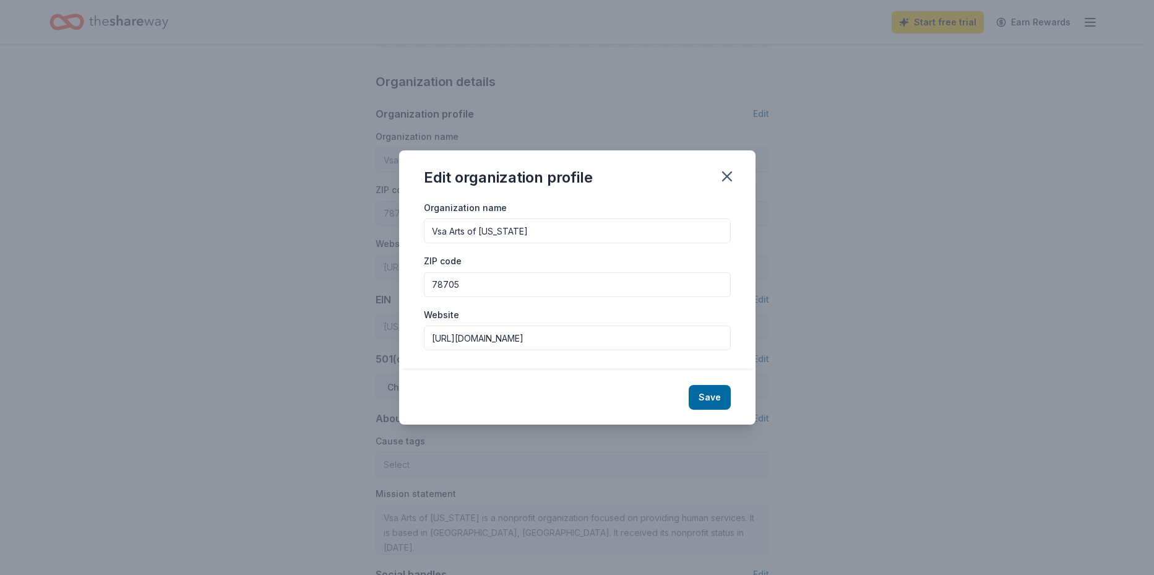
drag, startPoint x: 545, startPoint y: 233, endPoint x: 382, endPoint y: 233, distance: 162.7
click at [382, 233] on div "Edit organization profile Organization name Vsa Arts of [US_STATE] ZIP code 787…" at bounding box center [577, 287] width 1154 height 575
type input "Art Spark [US_STATE]"
type input "[URL][DOMAIN_NAME]"
click at [713, 395] on button "Save" at bounding box center [710, 397] width 42 height 25
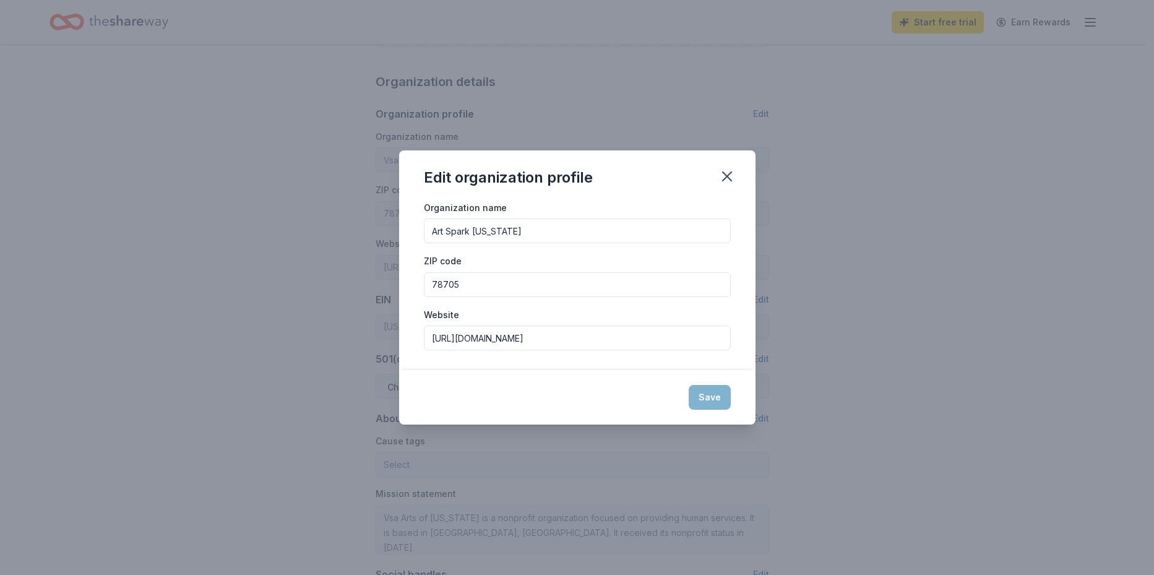
type input "Art Spark [US_STATE]"
type input "[URL][DOMAIN_NAME]"
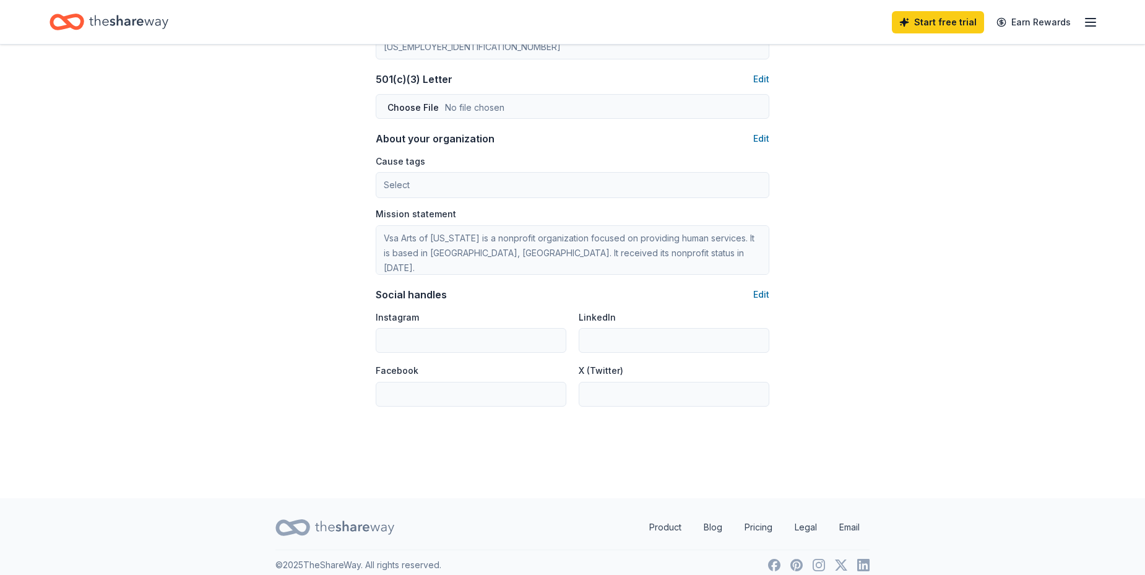
scroll to position [663, 0]
